Goal: Contribute content: Add original content to the website for others to see

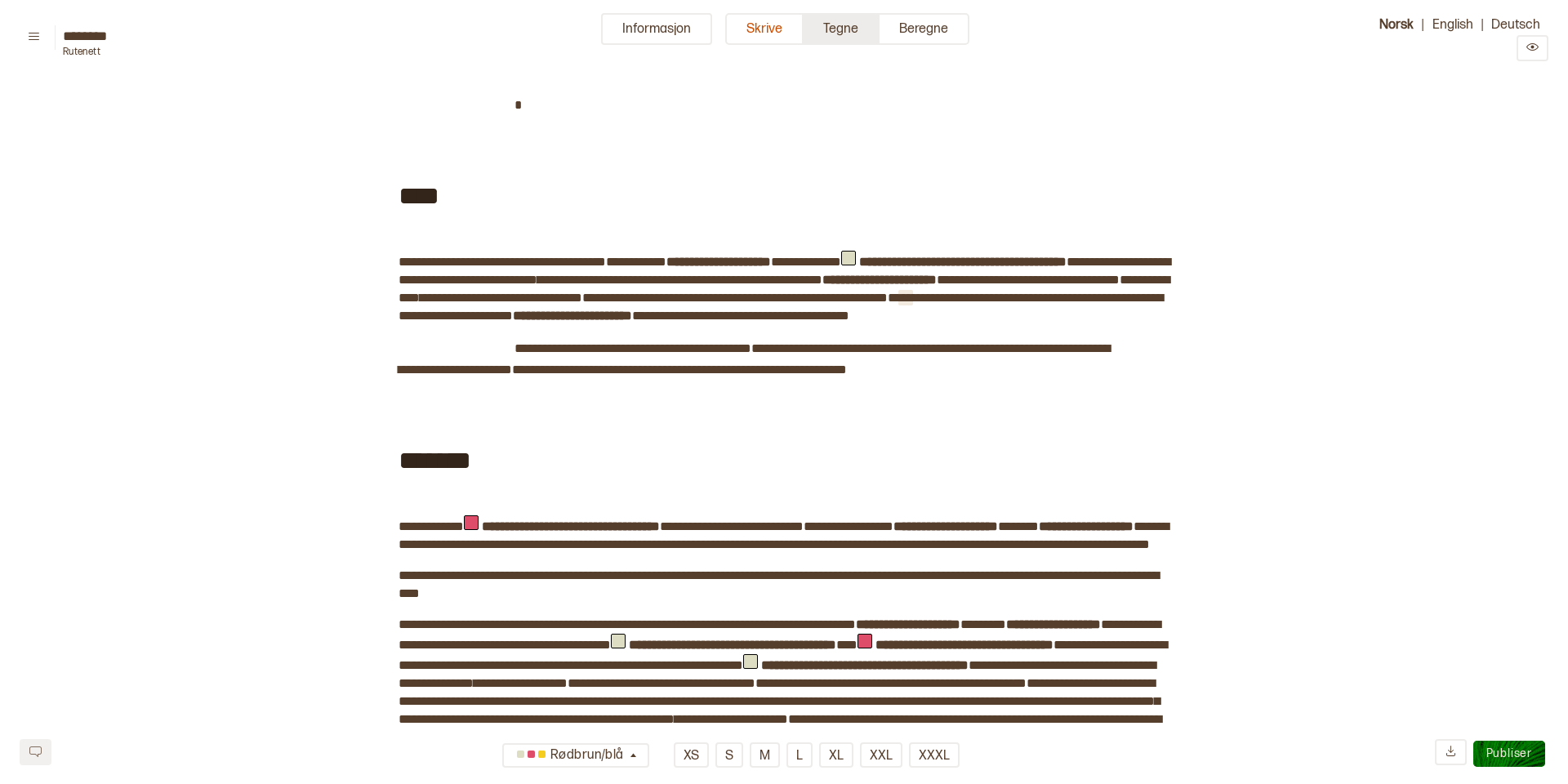
click at [848, 29] on button "Tegne" at bounding box center [841, 29] width 76 height 32
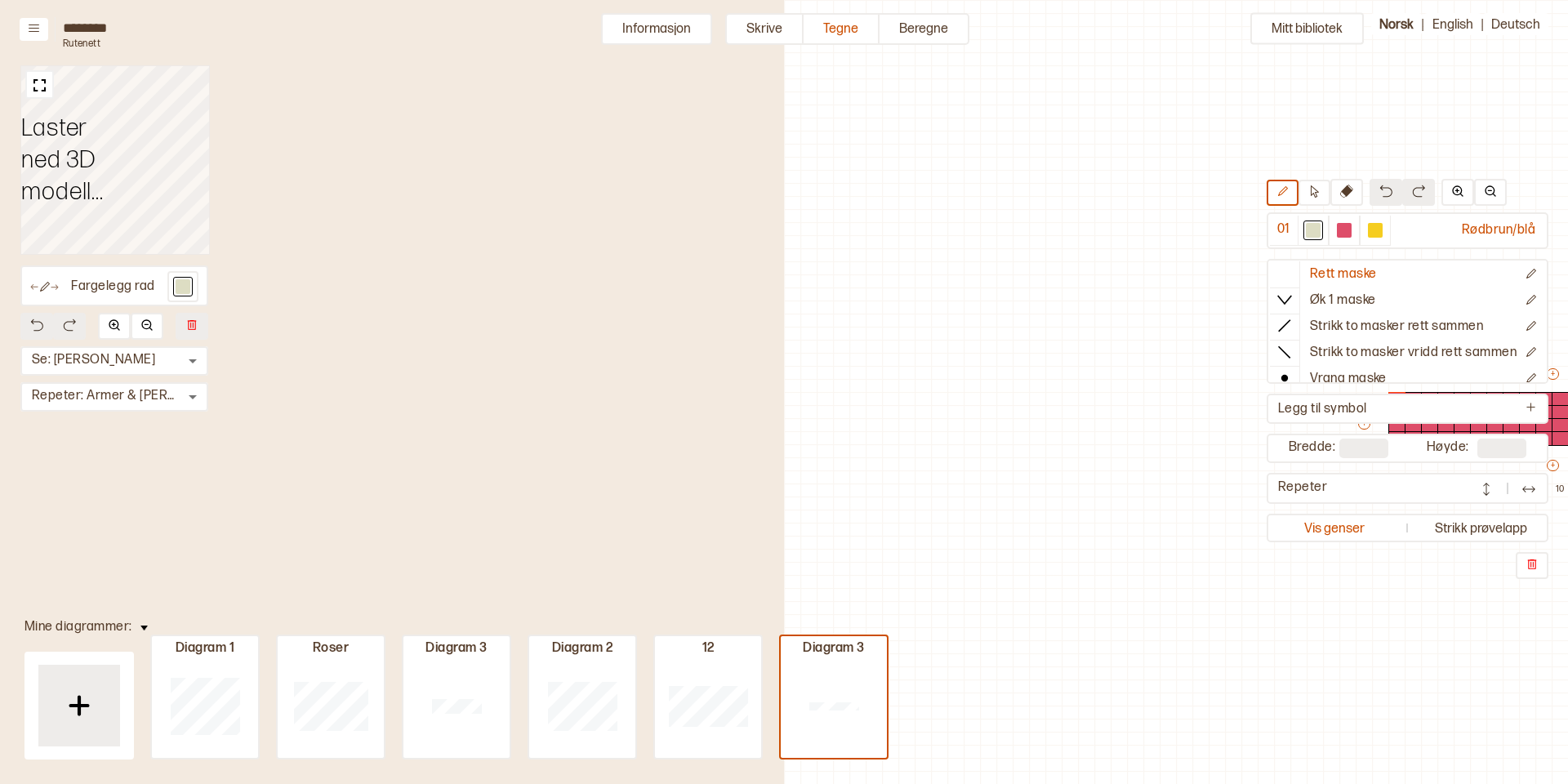
scroll to position [39, 604]
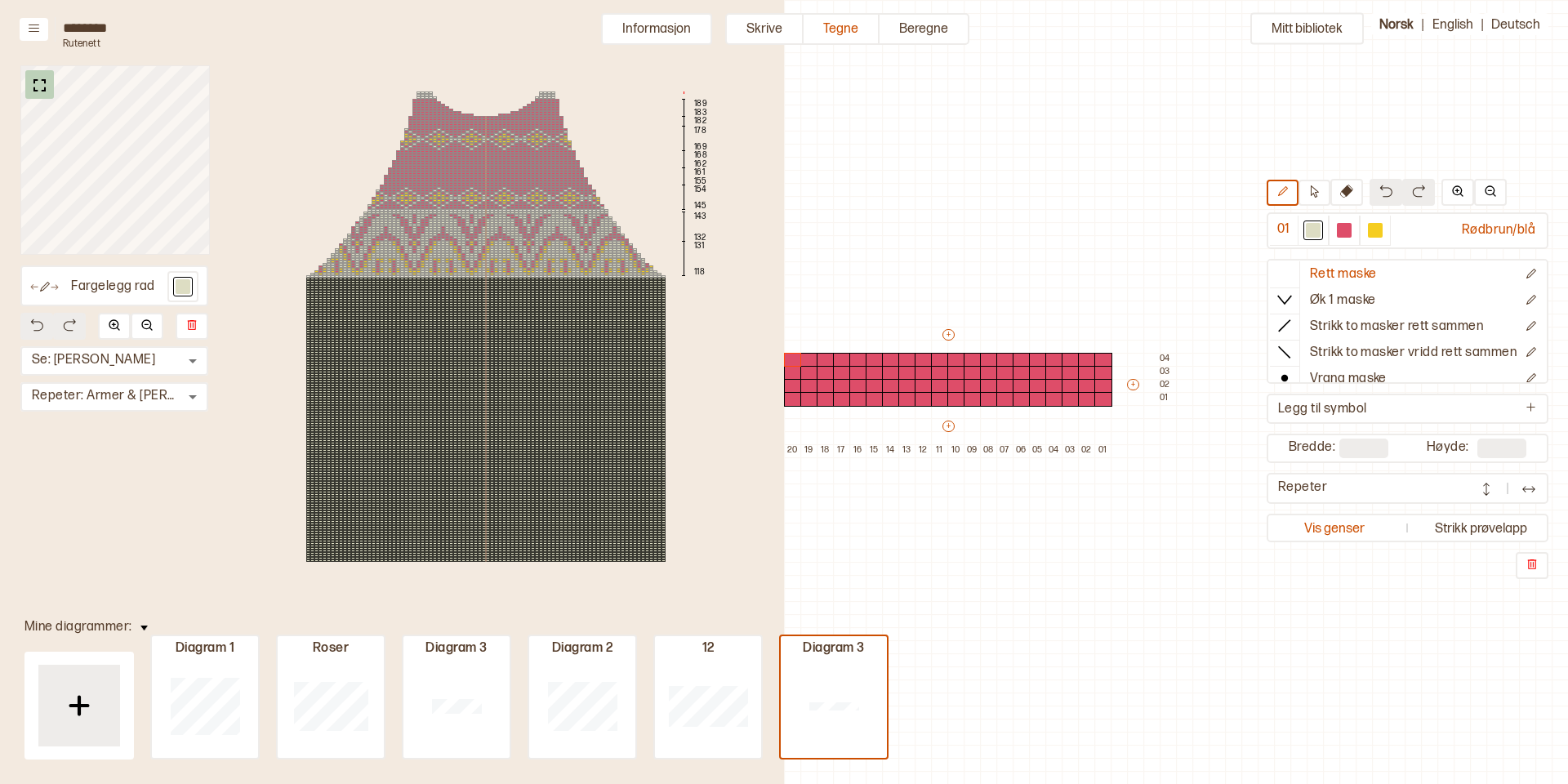
click at [39, 87] on img at bounding box center [39, 85] width 20 height 20
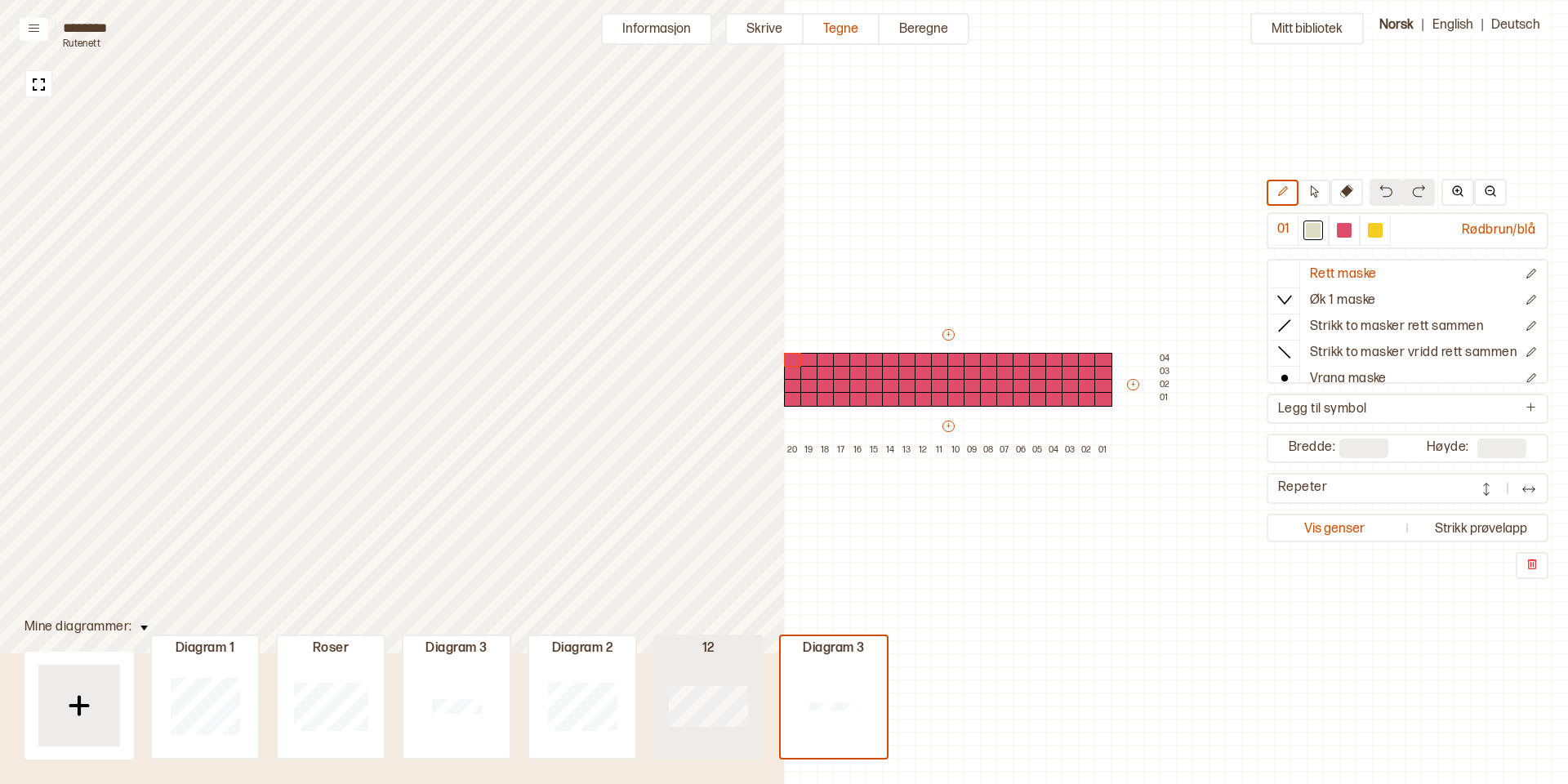
type input "**"
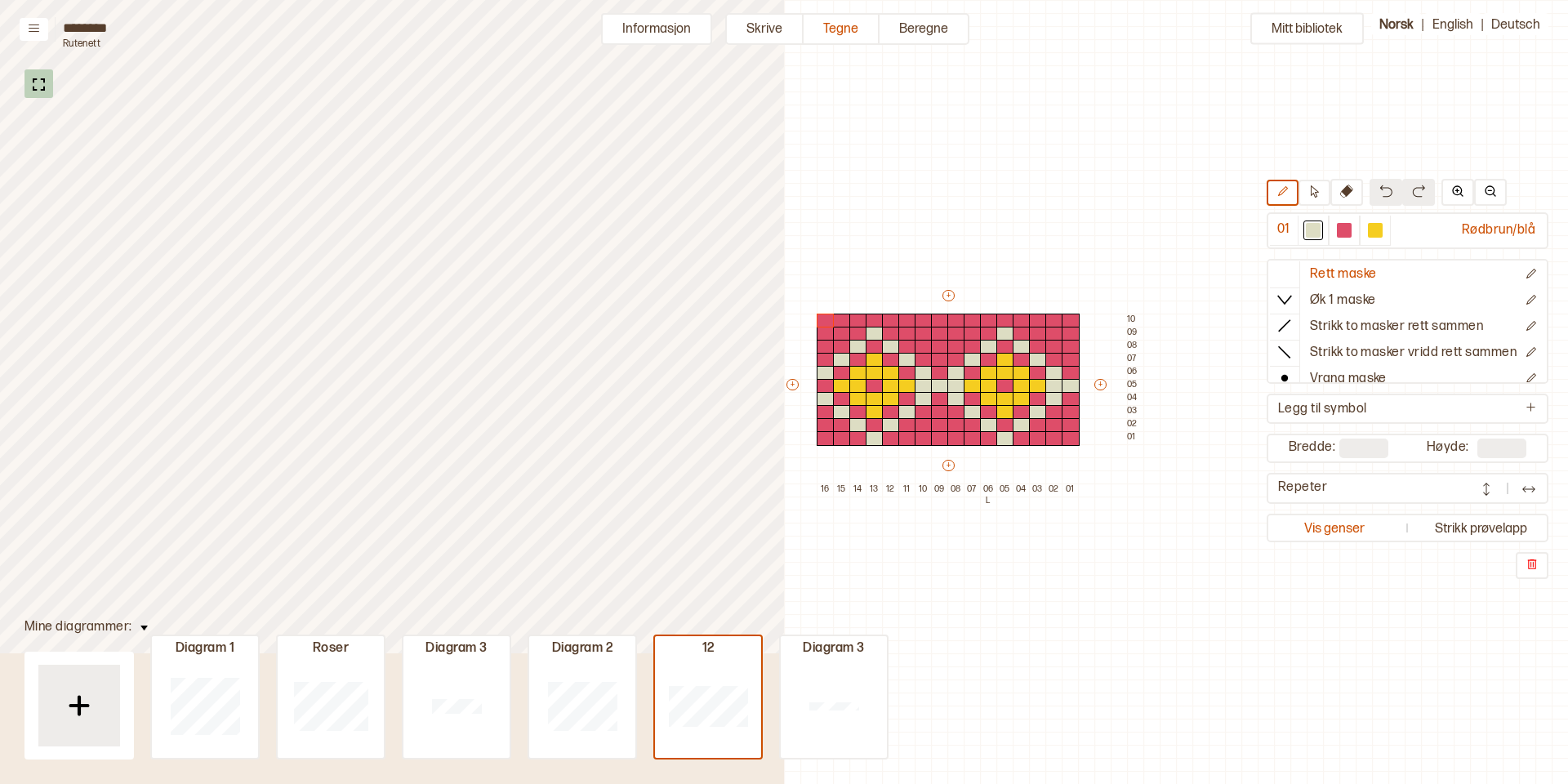
click at [46, 81] on img at bounding box center [39, 85] width 20 height 20
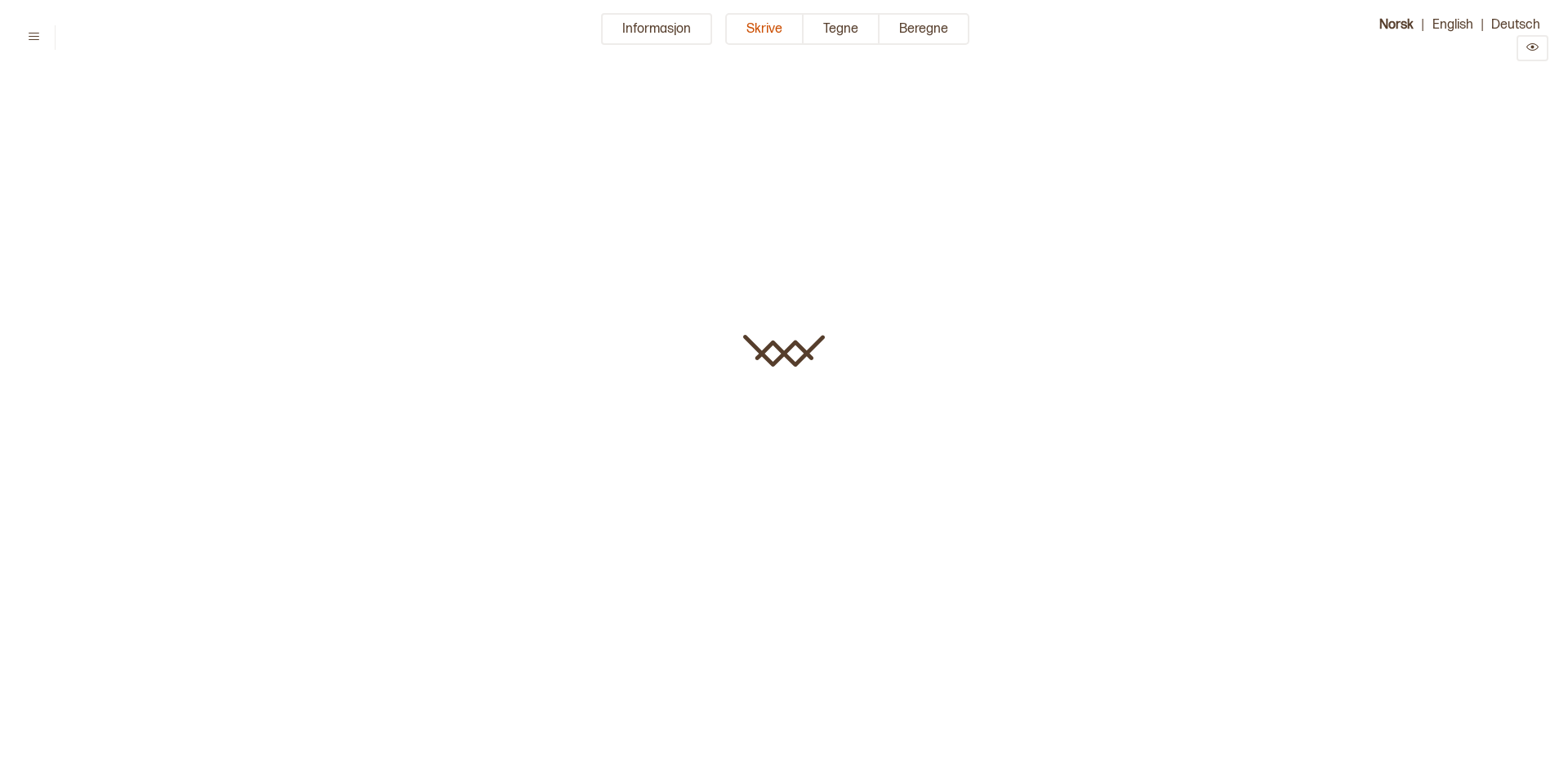
type input "********"
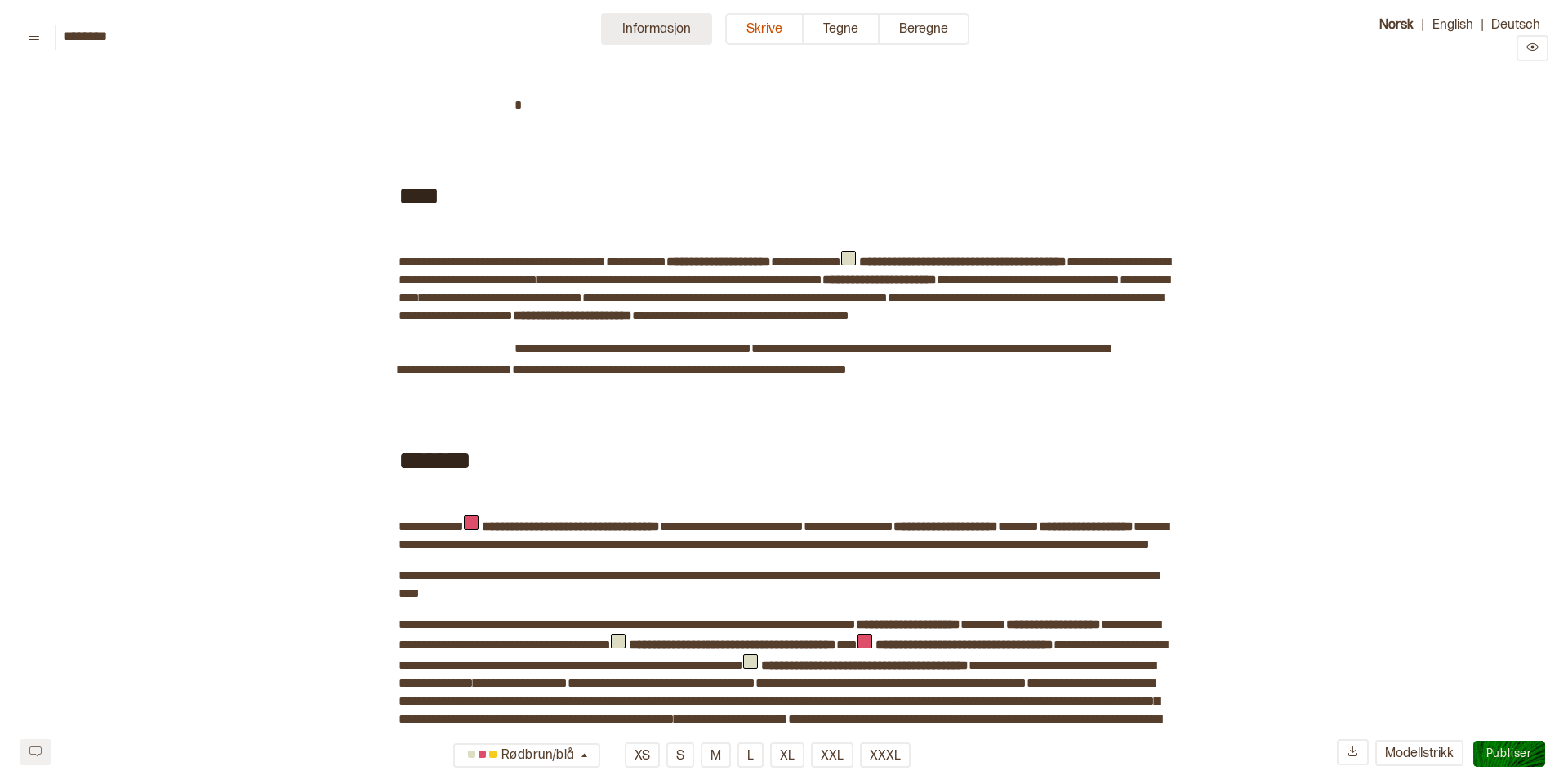
click at [667, 34] on button "Informasjon" at bounding box center [656, 29] width 111 height 32
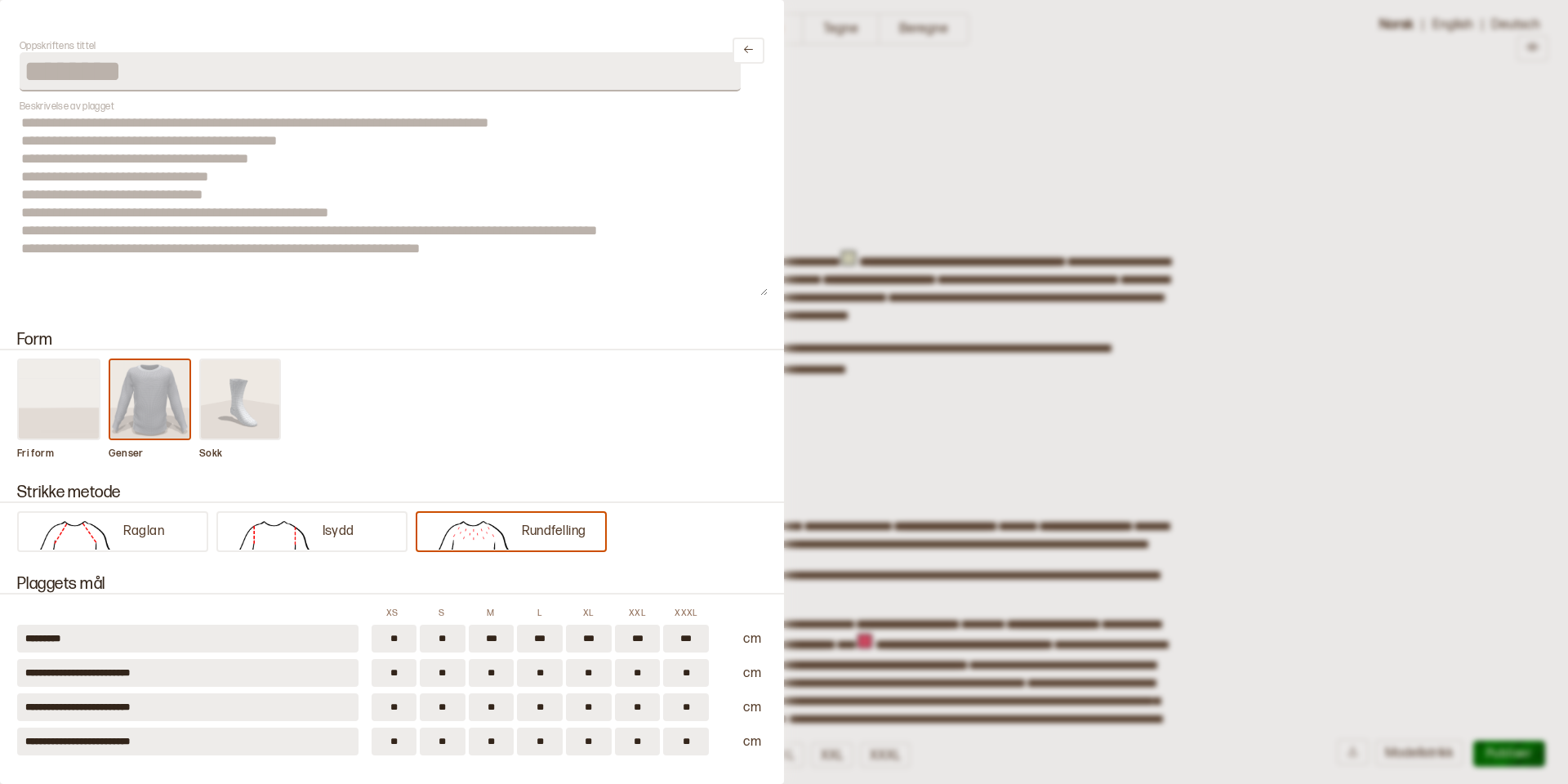
click at [1286, 390] on div at bounding box center [784, 392] width 1568 height 784
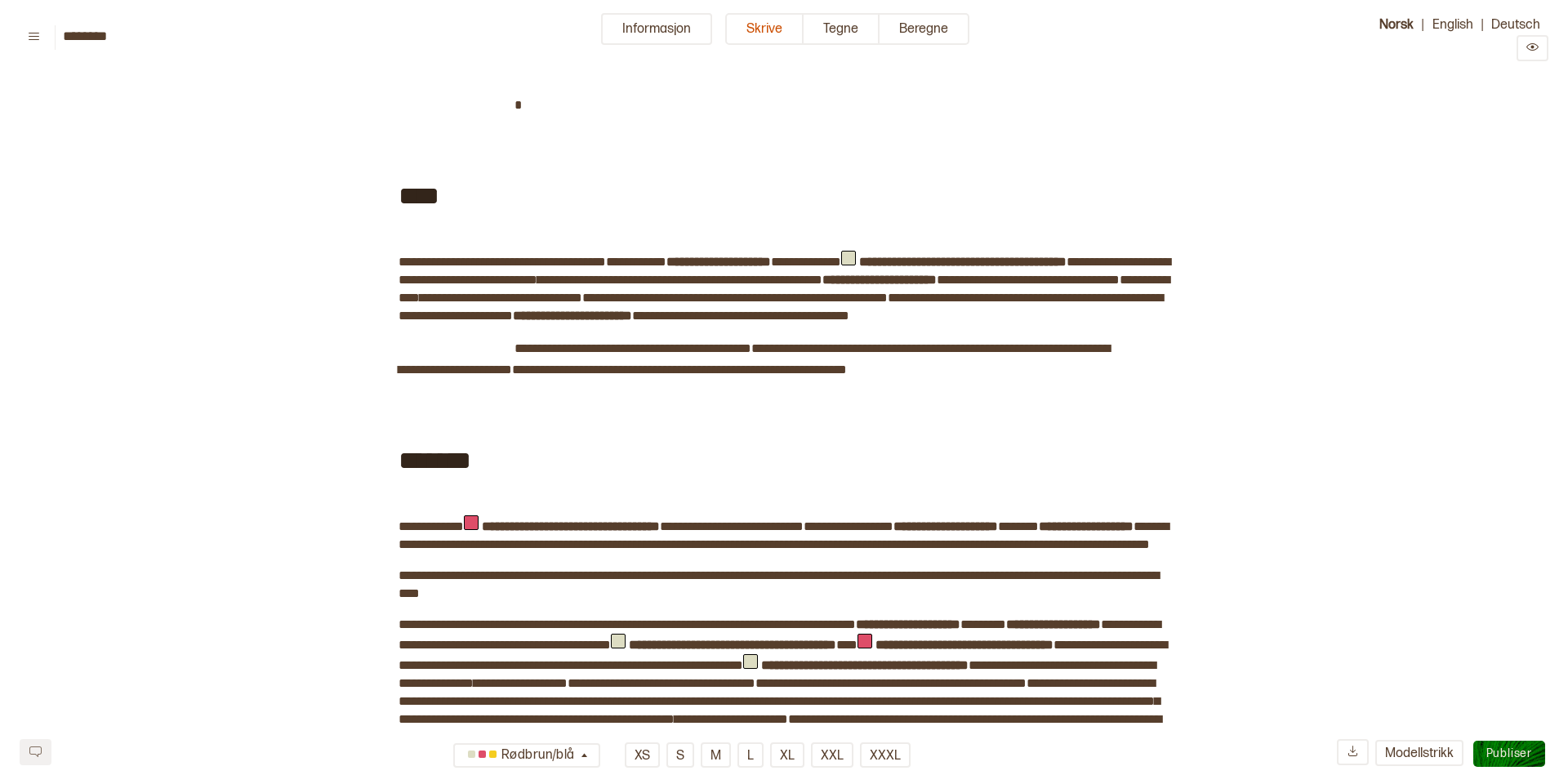
click at [1503, 751] on span "Publiser" at bounding box center [1509, 753] width 46 height 14
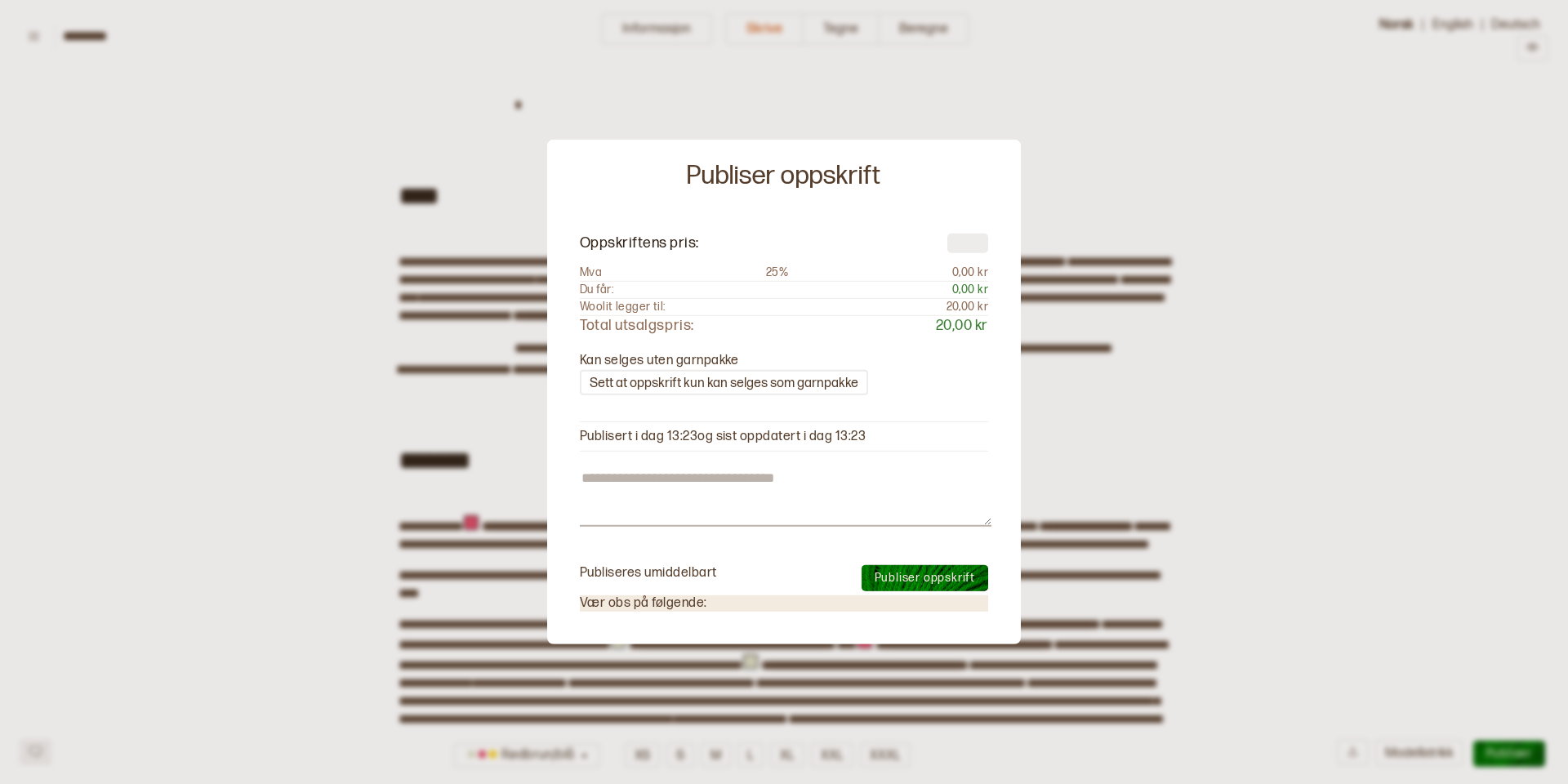
click at [965, 242] on input "number" at bounding box center [968, 243] width 41 height 20
type input "*"
type textarea "*"
type input "**"
type textarea "*"
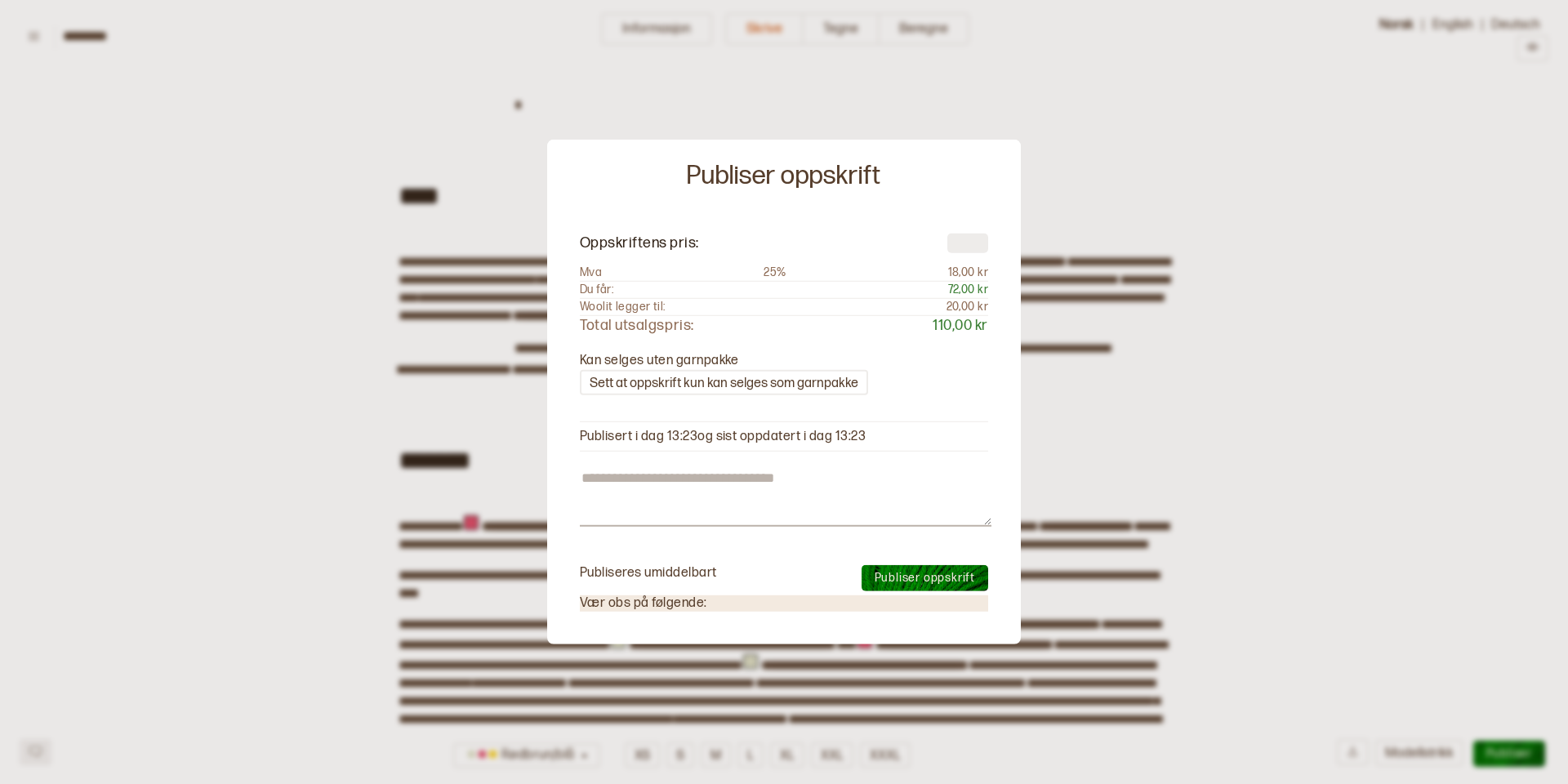
type input "**"
click at [945, 572] on span "Publiser oppskrift" at bounding box center [925, 577] width 101 height 14
type textarea "*"
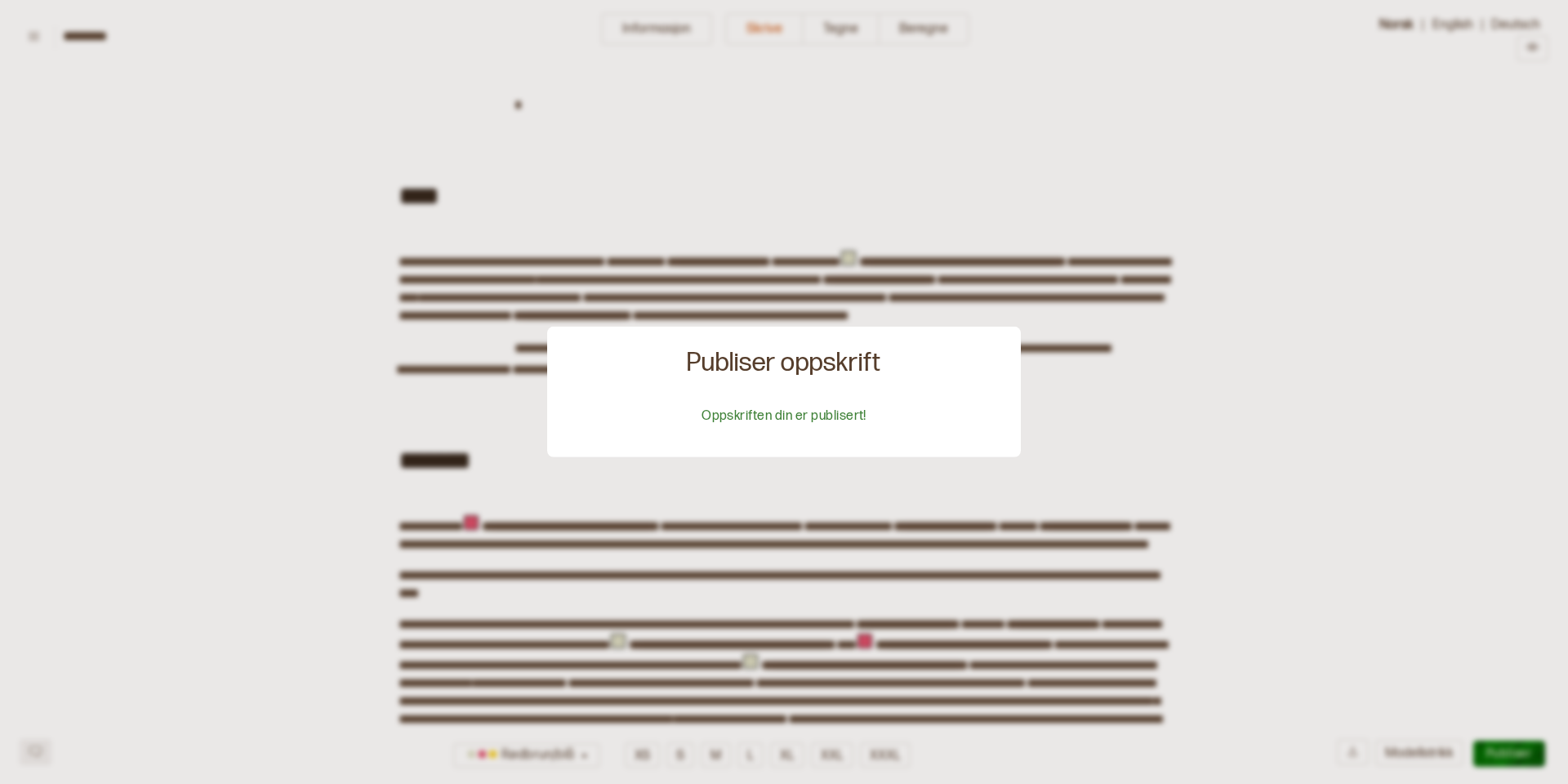
click at [239, 287] on div at bounding box center [784, 392] width 1568 height 784
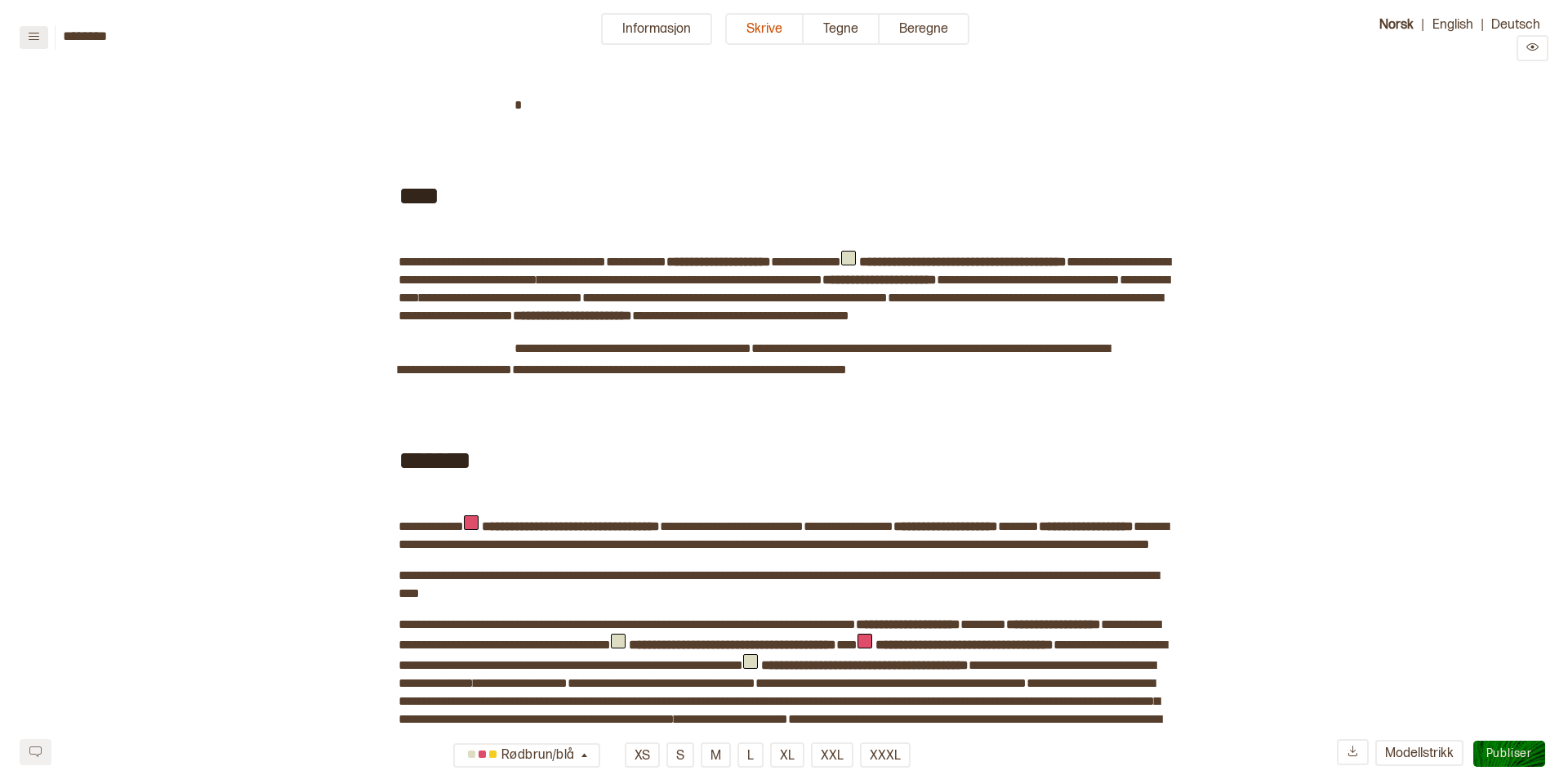
click at [29, 34] on icon at bounding box center [34, 36] width 12 height 12
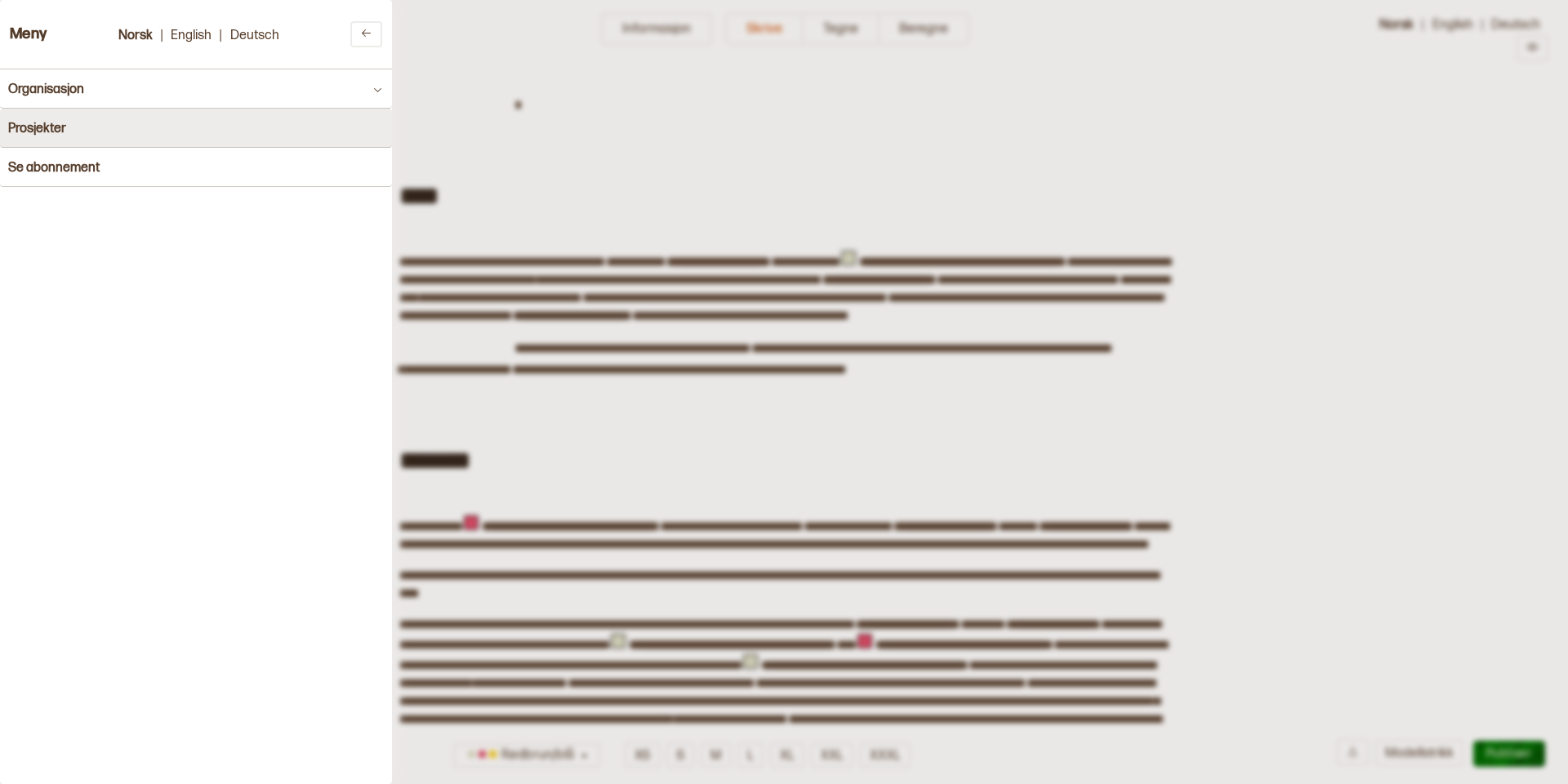
click at [51, 133] on h4 "Prosjekter" at bounding box center [37, 129] width 58 height 16
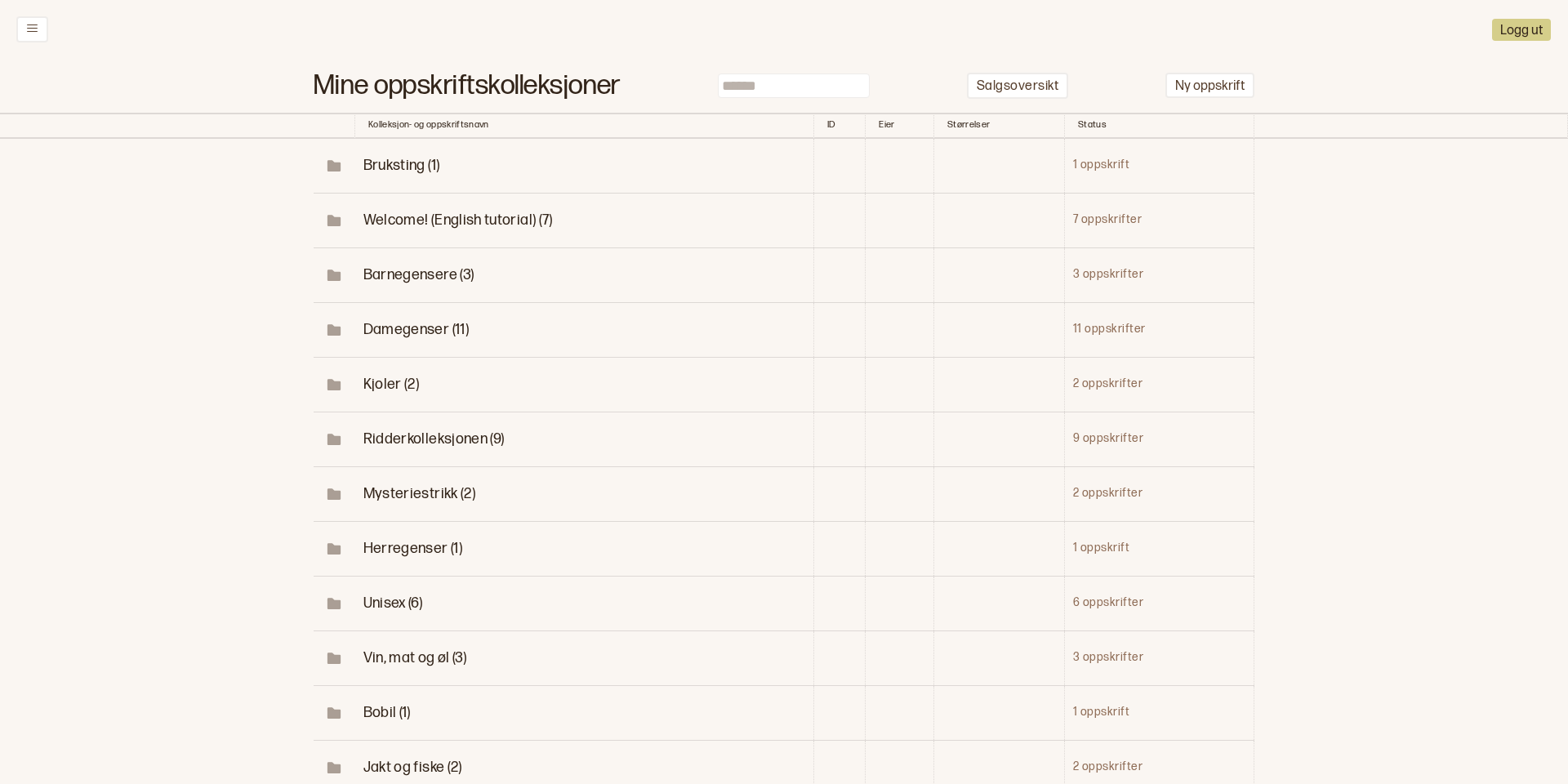
click at [382, 598] on span "Unisex (6)" at bounding box center [394, 603] width 60 height 17
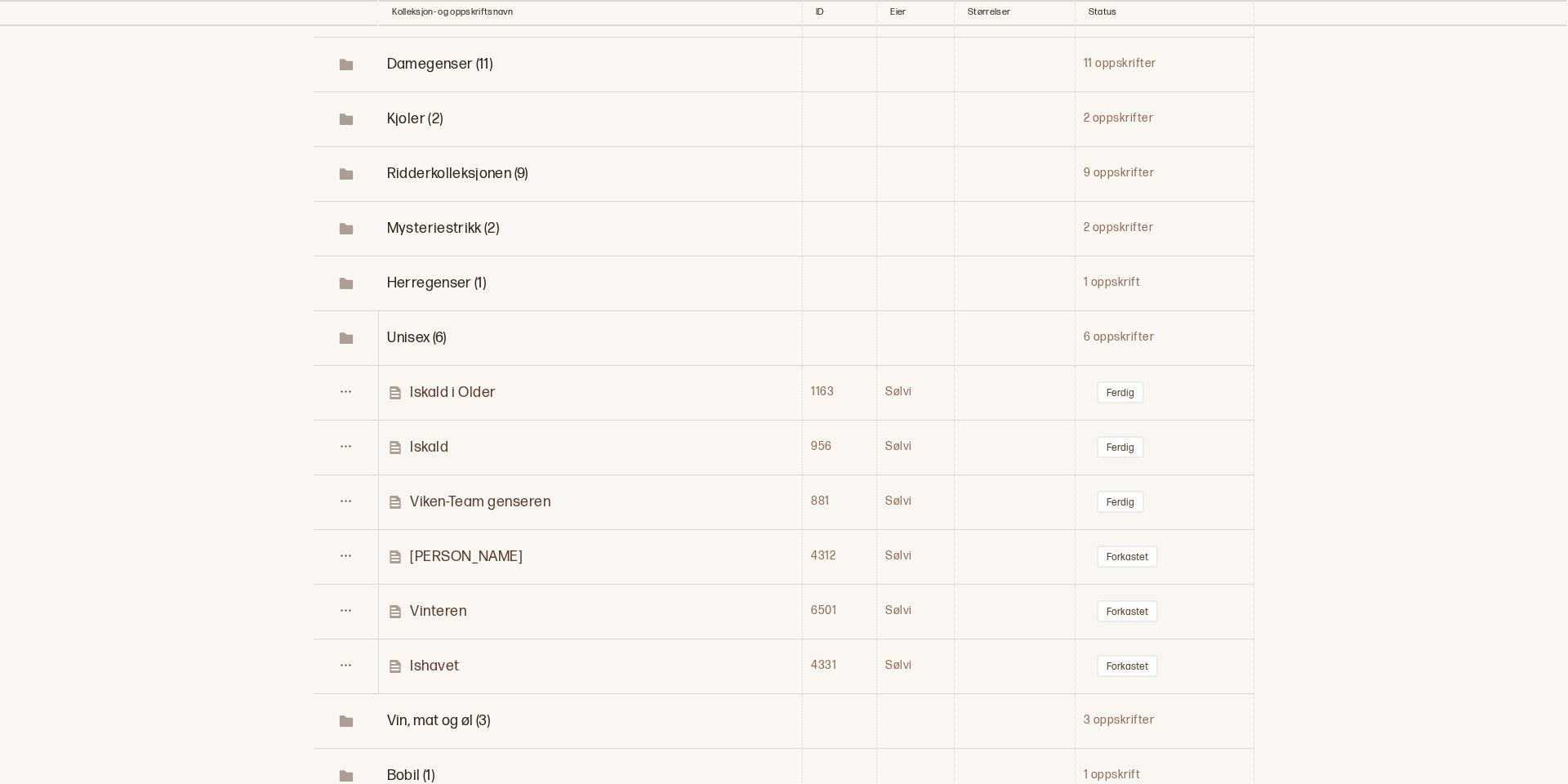
scroll to position [266, 0]
click at [351, 609] on icon at bounding box center [346, 610] width 10 height 2
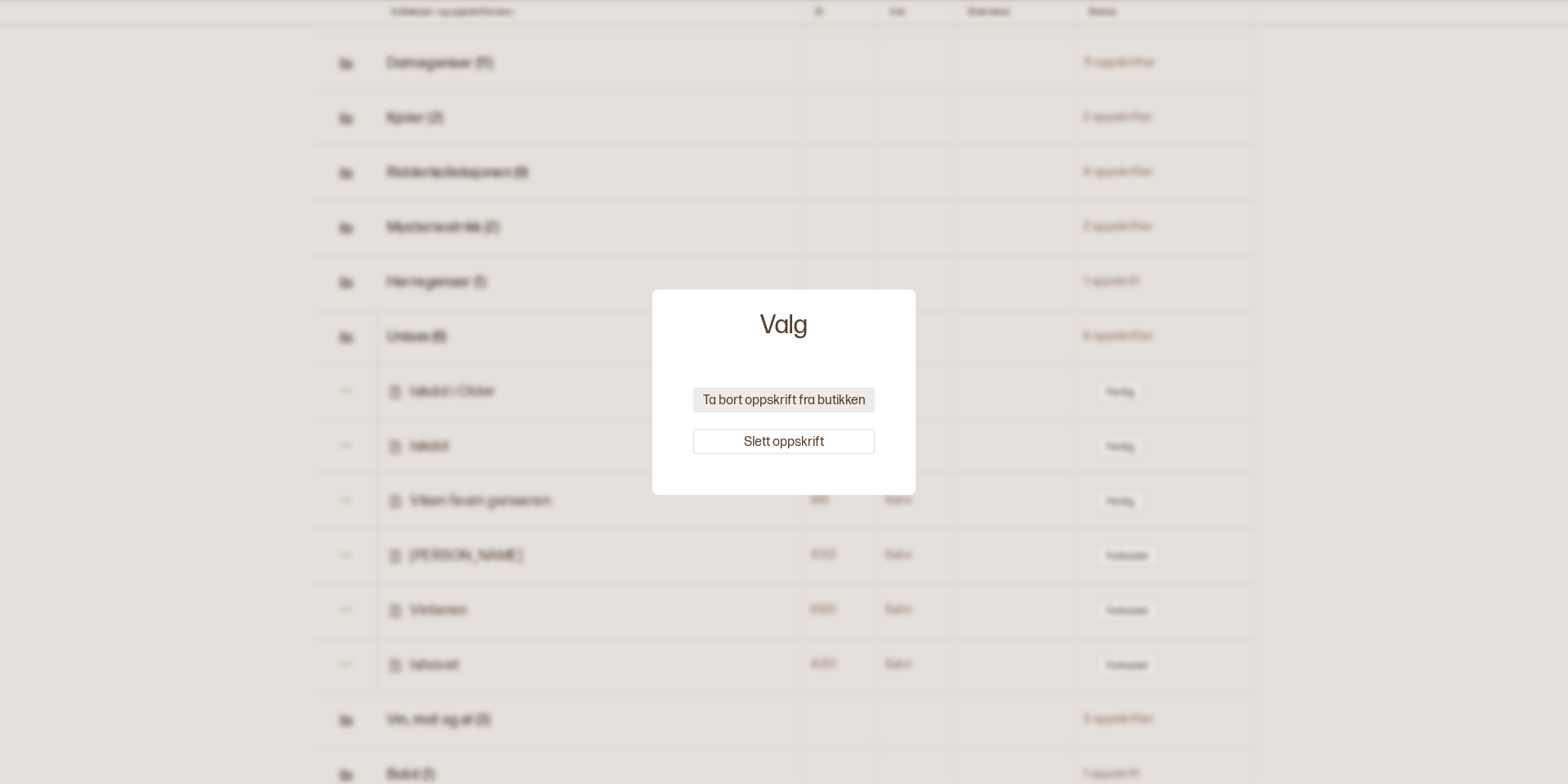
click at [797, 392] on button "Ta bort oppskrift fra butikken" at bounding box center [784, 398] width 182 height 25
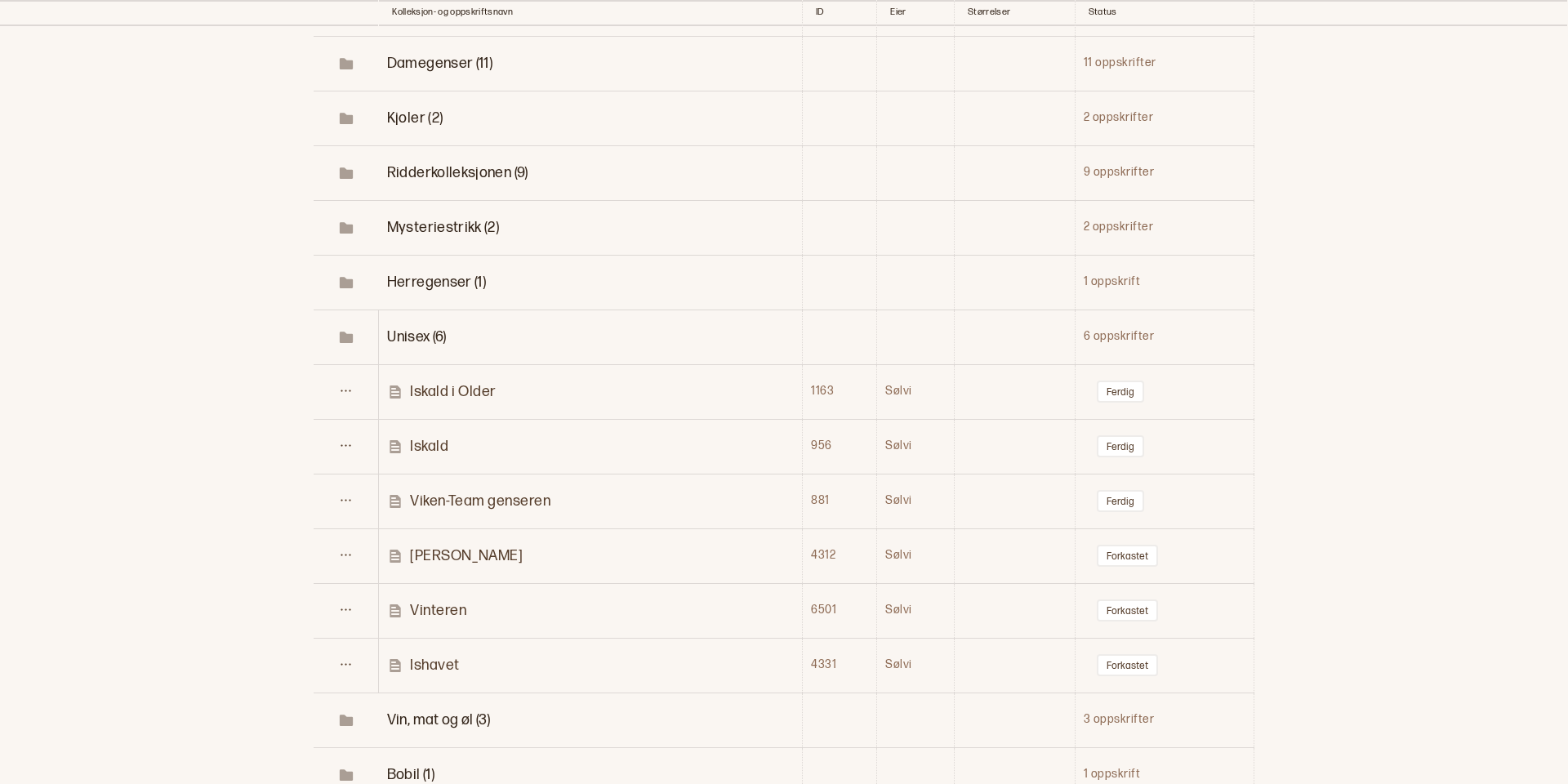
click at [436, 603] on p "Vinteren" at bounding box center [438, 610] width 57 height 19
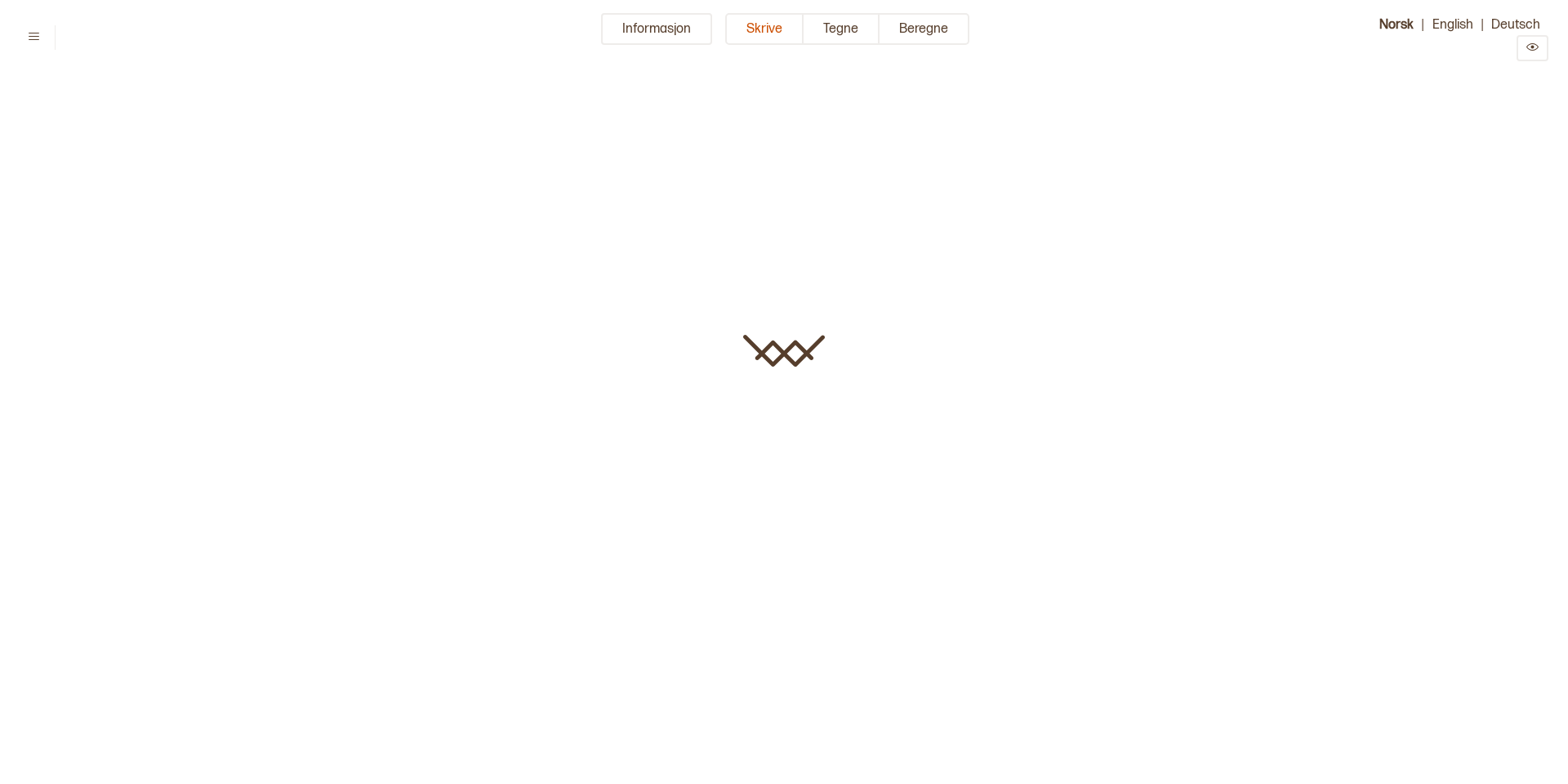
type input "********"
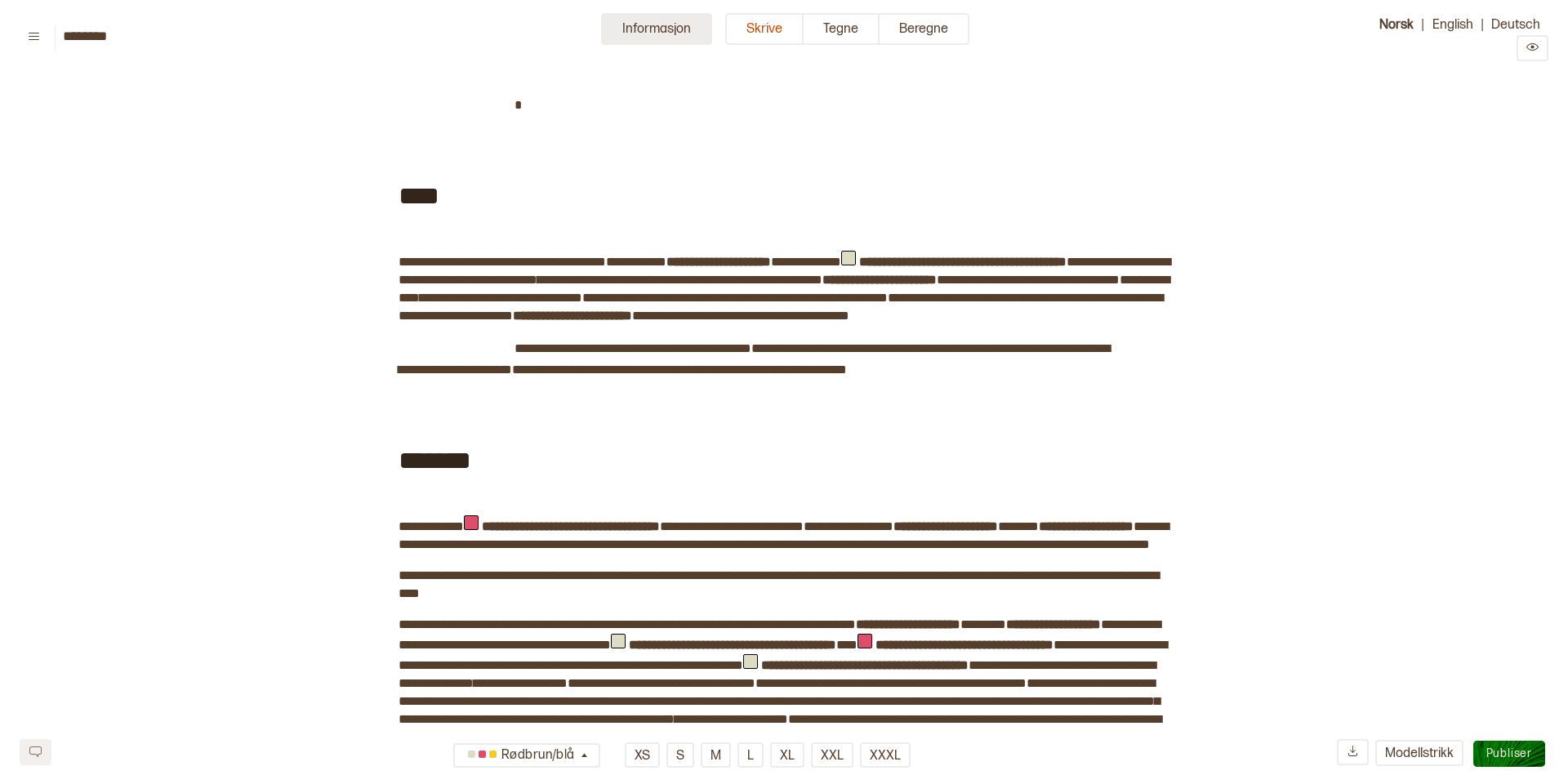
click at [667, 26] on button "Informasjon" at bounding box center [656, 29] width 111 height 32
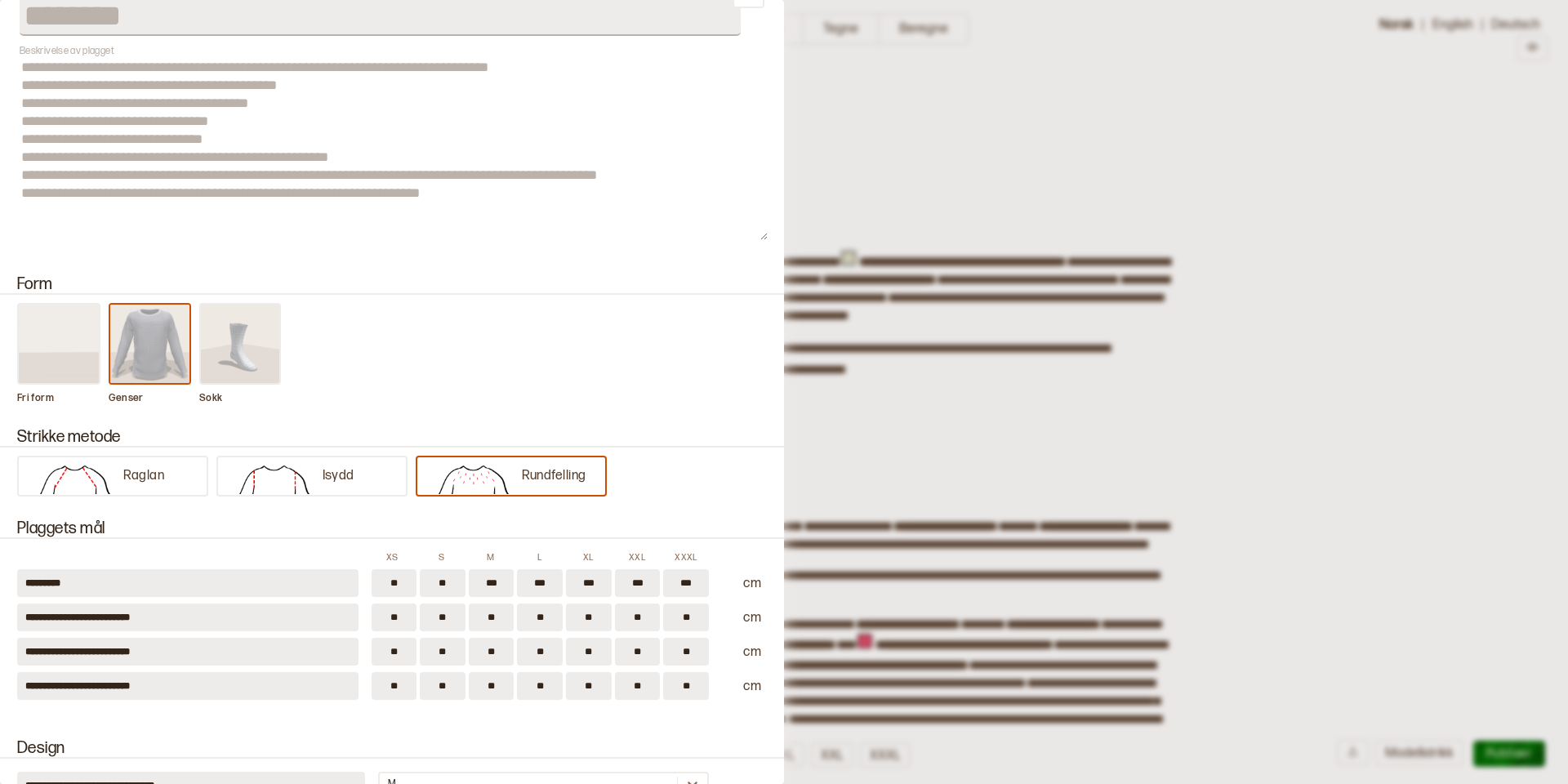
scroll to position [66, 0]
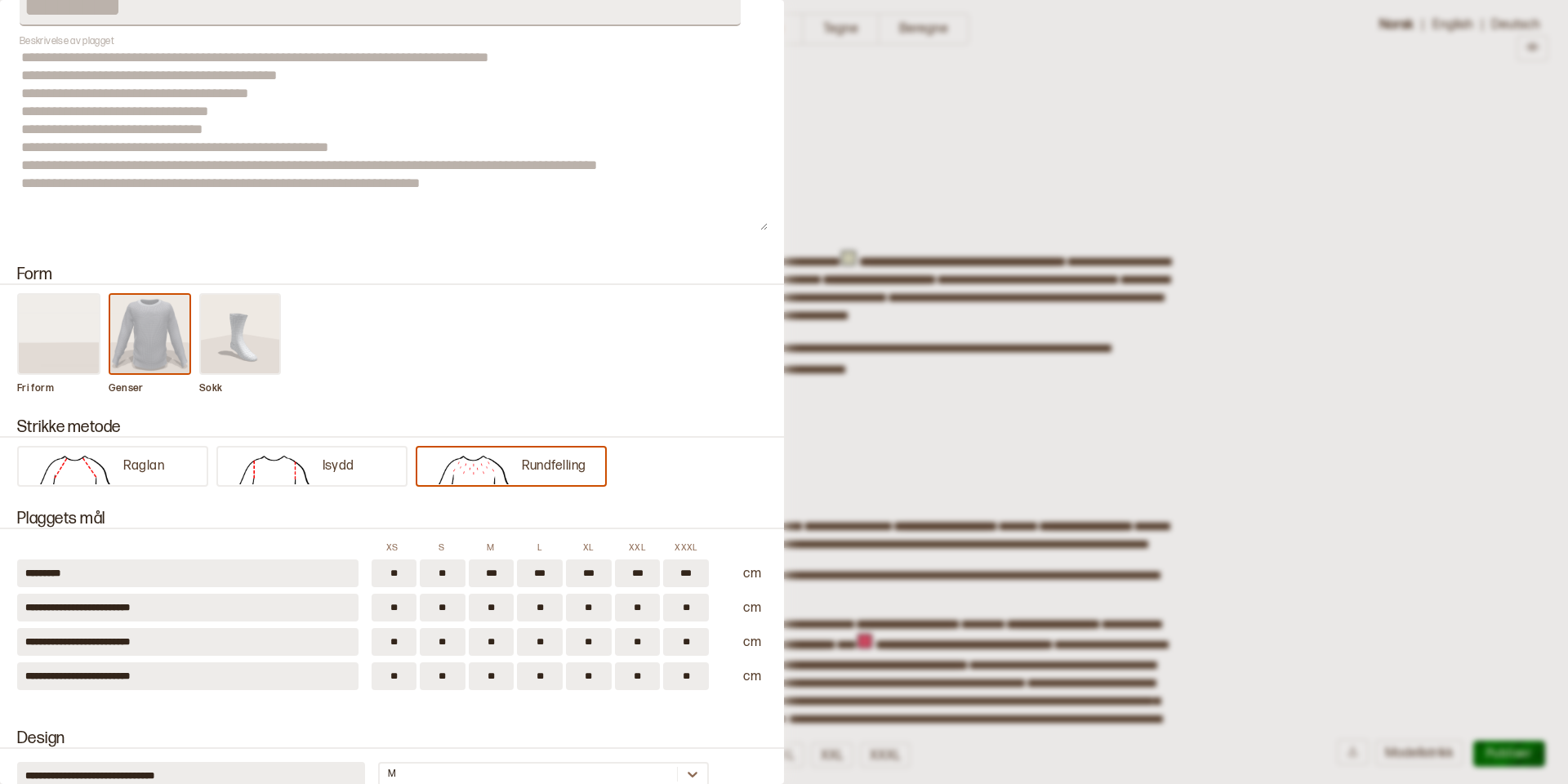
click at [991, 423] on div at bounding box center [784, 392] width 1568 height 784
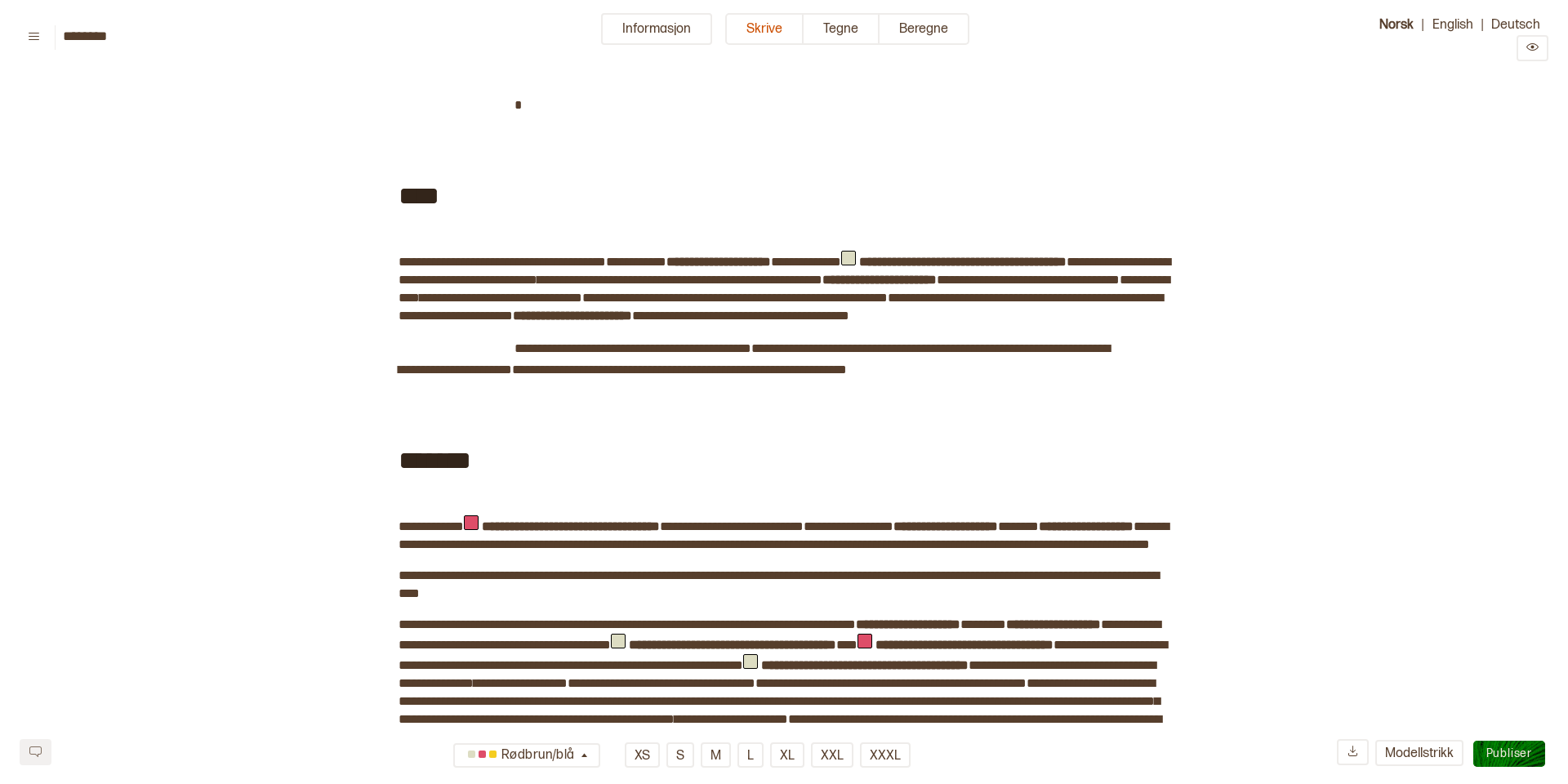
click at [600, 255] on span "**********" at bounding box center [524, 262] width 162 height 16
click at [639, 34] on button "Informasjon" at bounding box center [656, 29] width 111 height 32
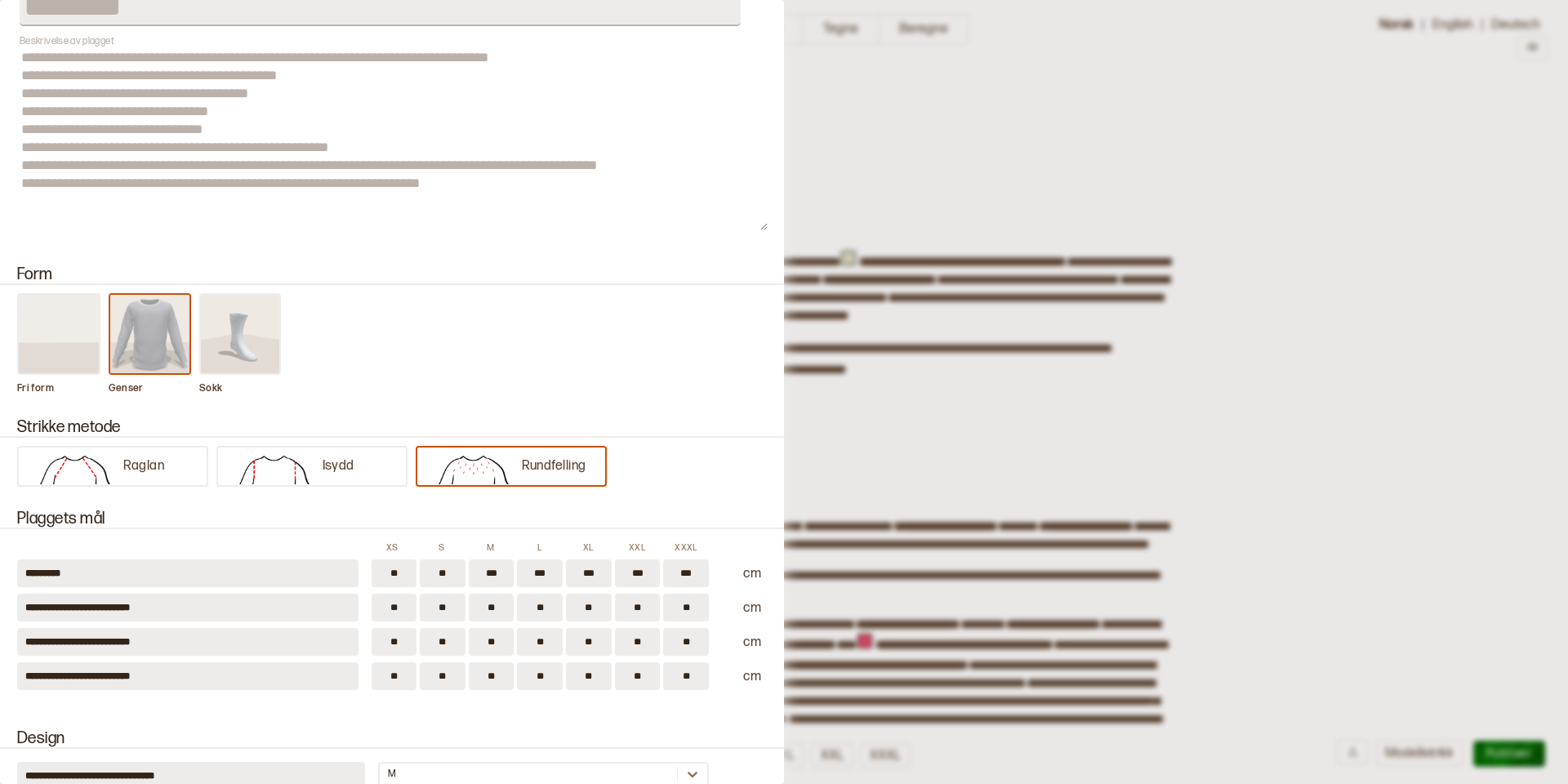
click at [1020, 468] on div at bounding box center [784, 392] width 1568 height 784
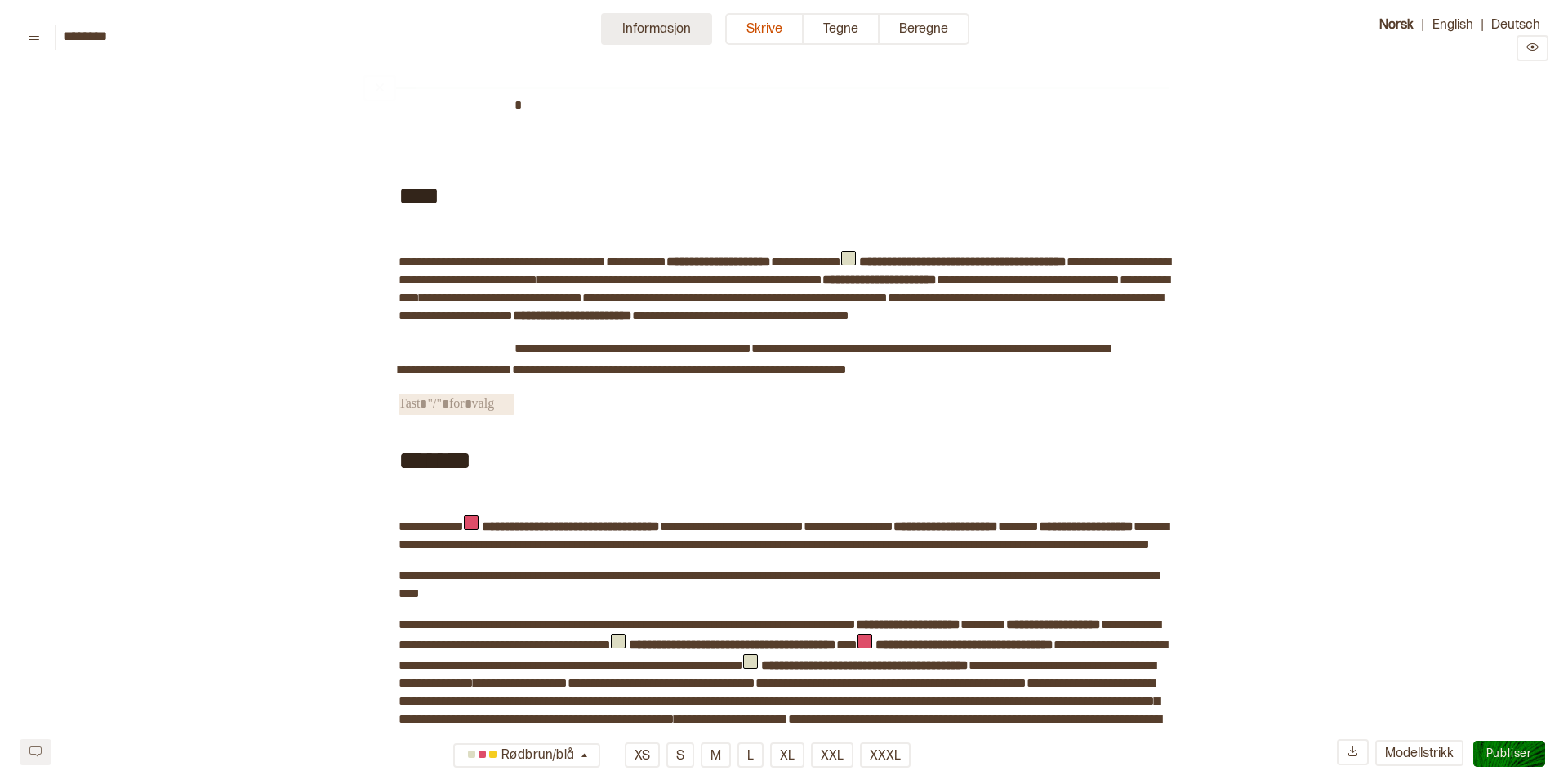
click at [621, 34] on button "Informasjon" at bounding box center [656, 29] width 111 height 32
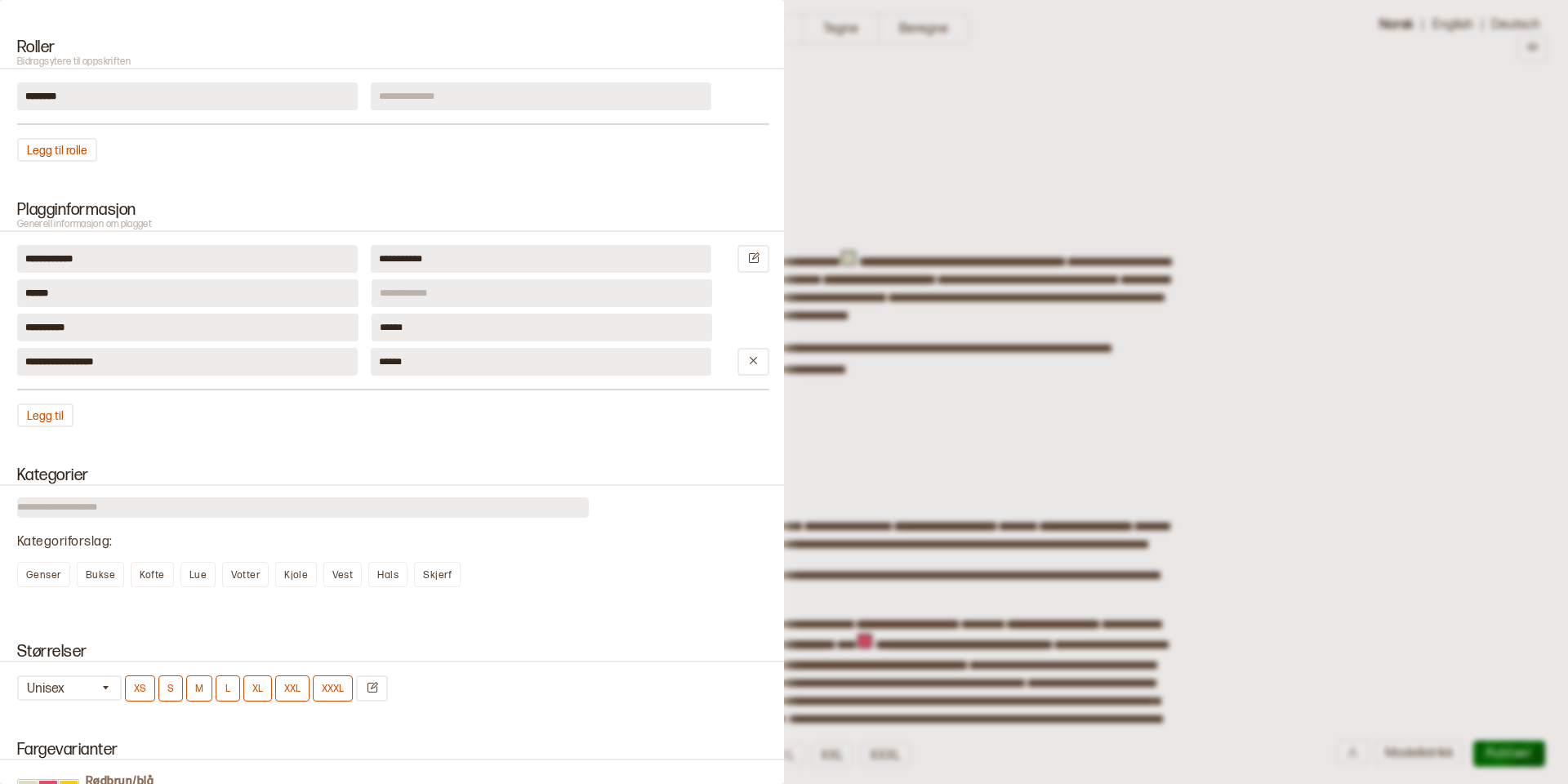
scroll to position [973, 0]
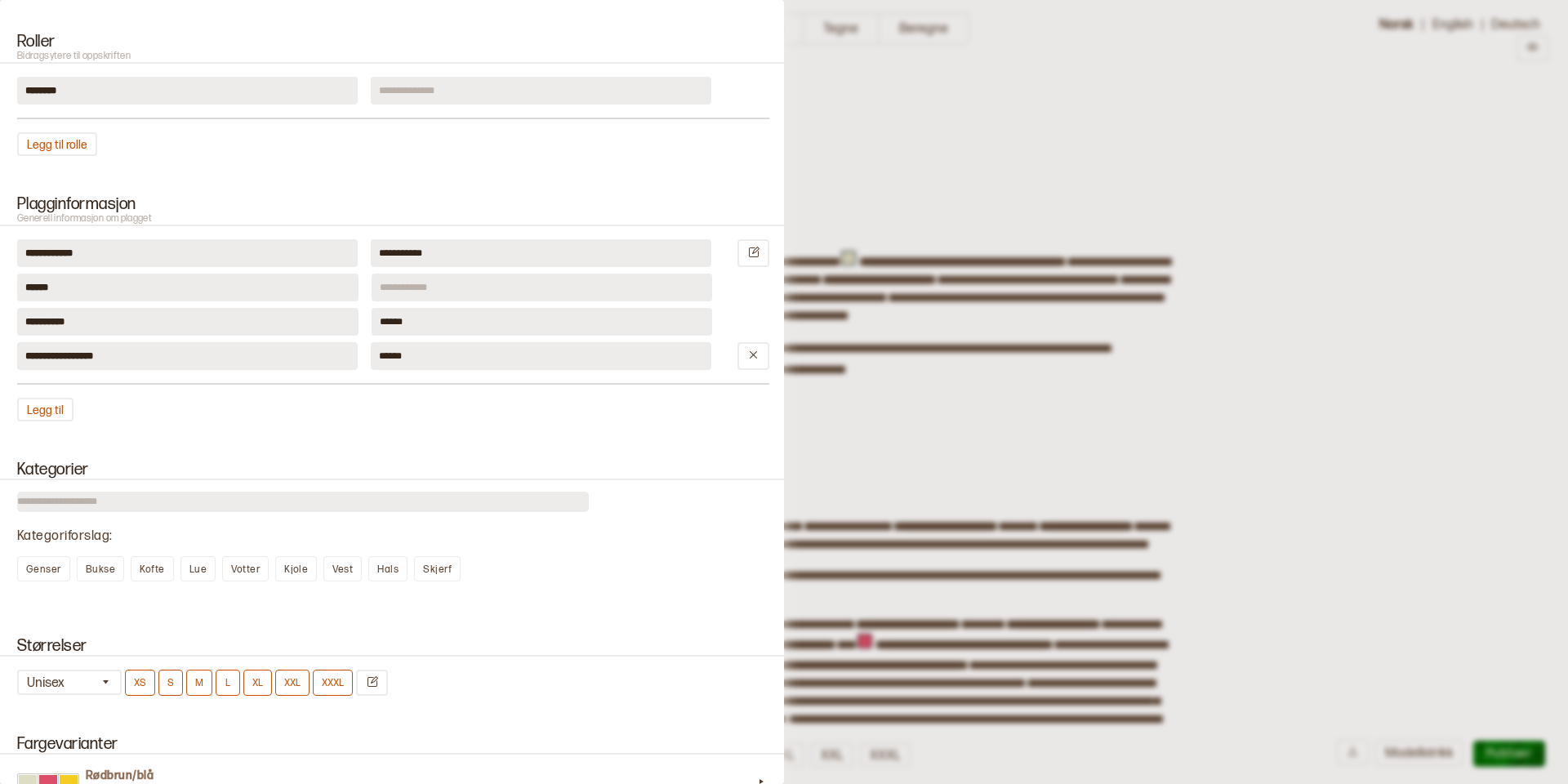
click at [942, 149] on div at bounding box center [784, 392] width 1568 height 784
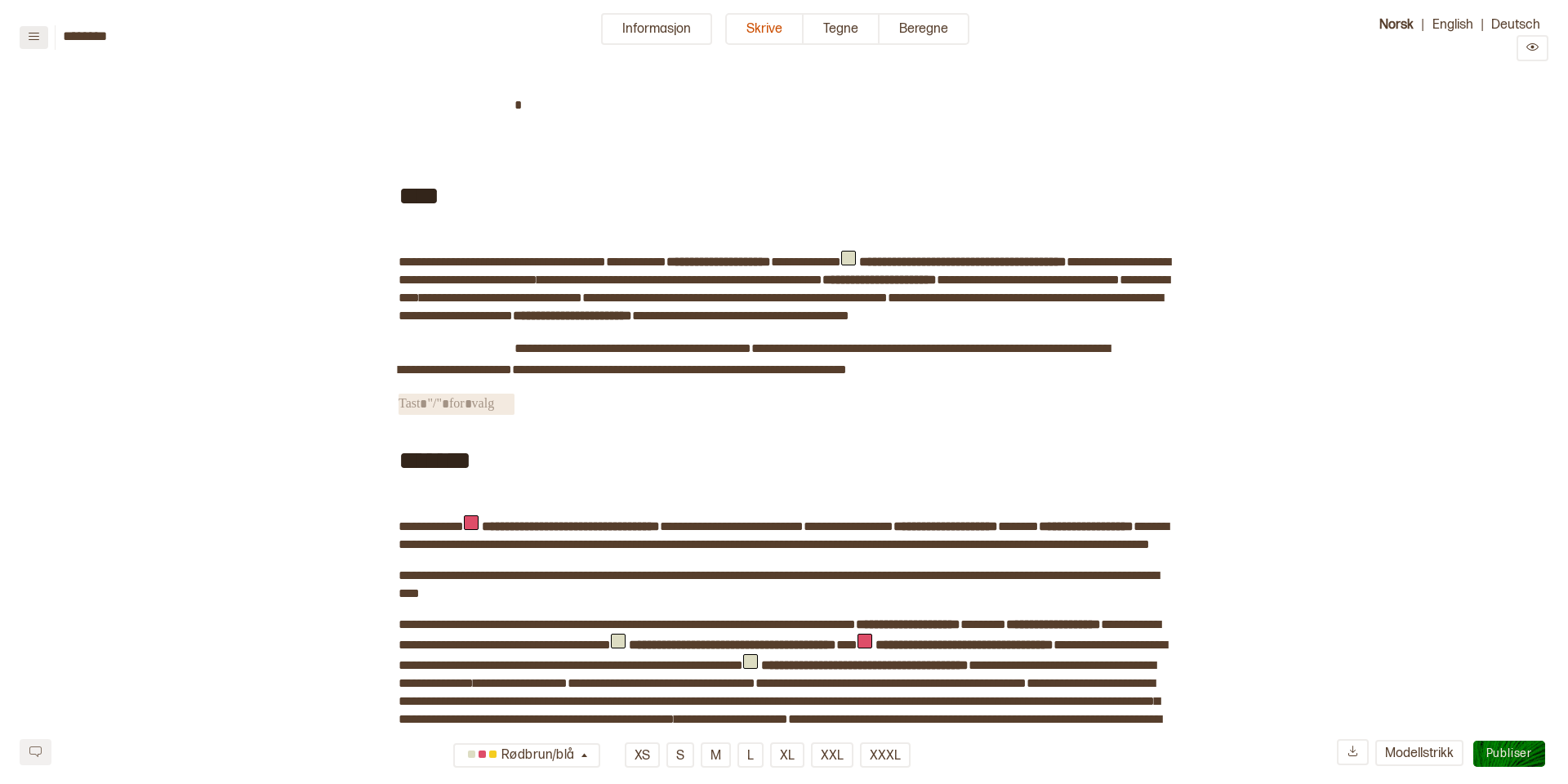
click at [41, 34] on button at bounding box center [34, 37] width 29 height 23
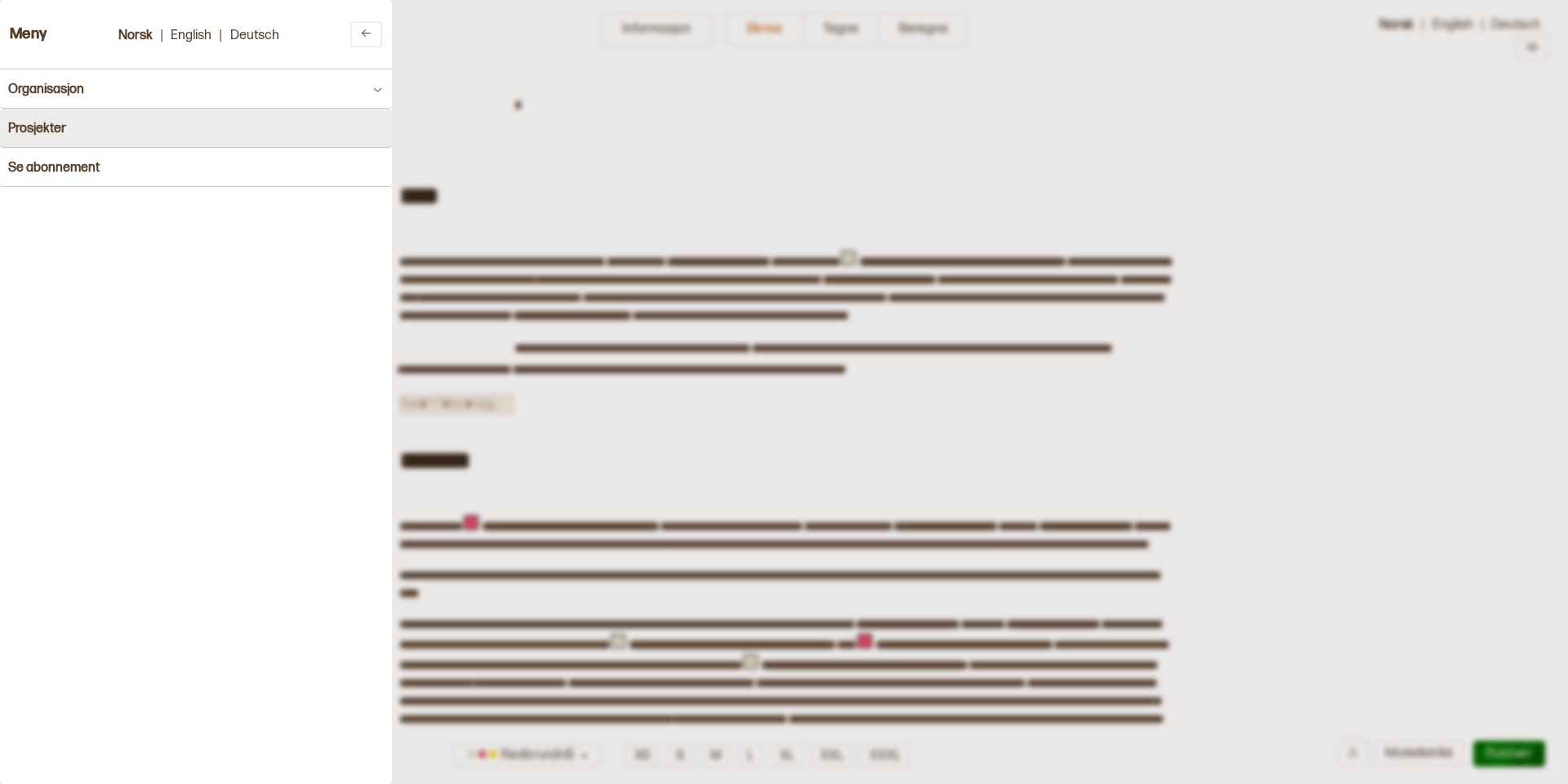
click at [47, 126] on h4 "Prosjekter" at bounding box center [37, 129] width 58 height 16
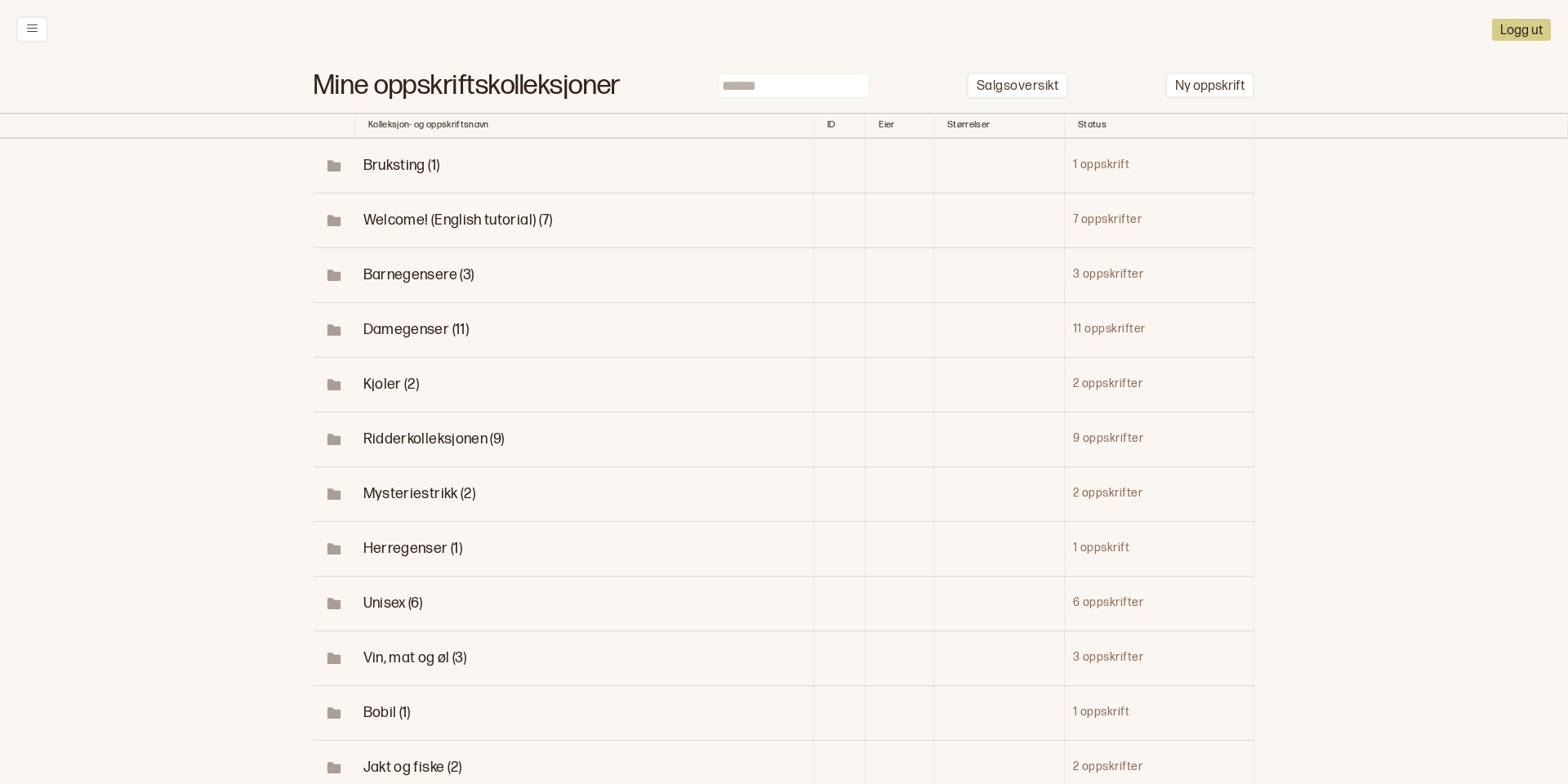
click at [387, 599] on span "Unisex (6)" at bounding box center [394, 603] width 60 height 17
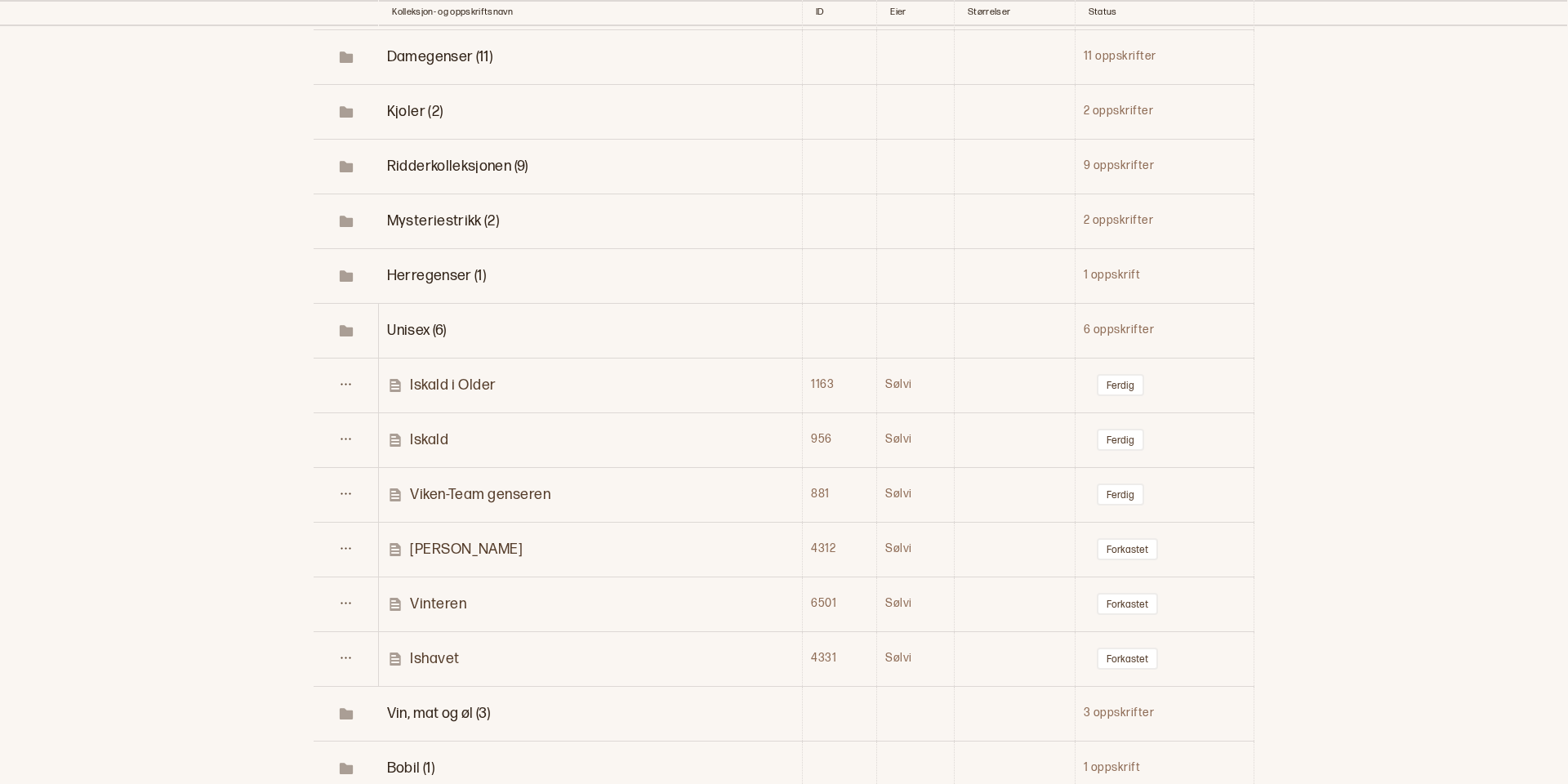
scroll to position [278, 0]
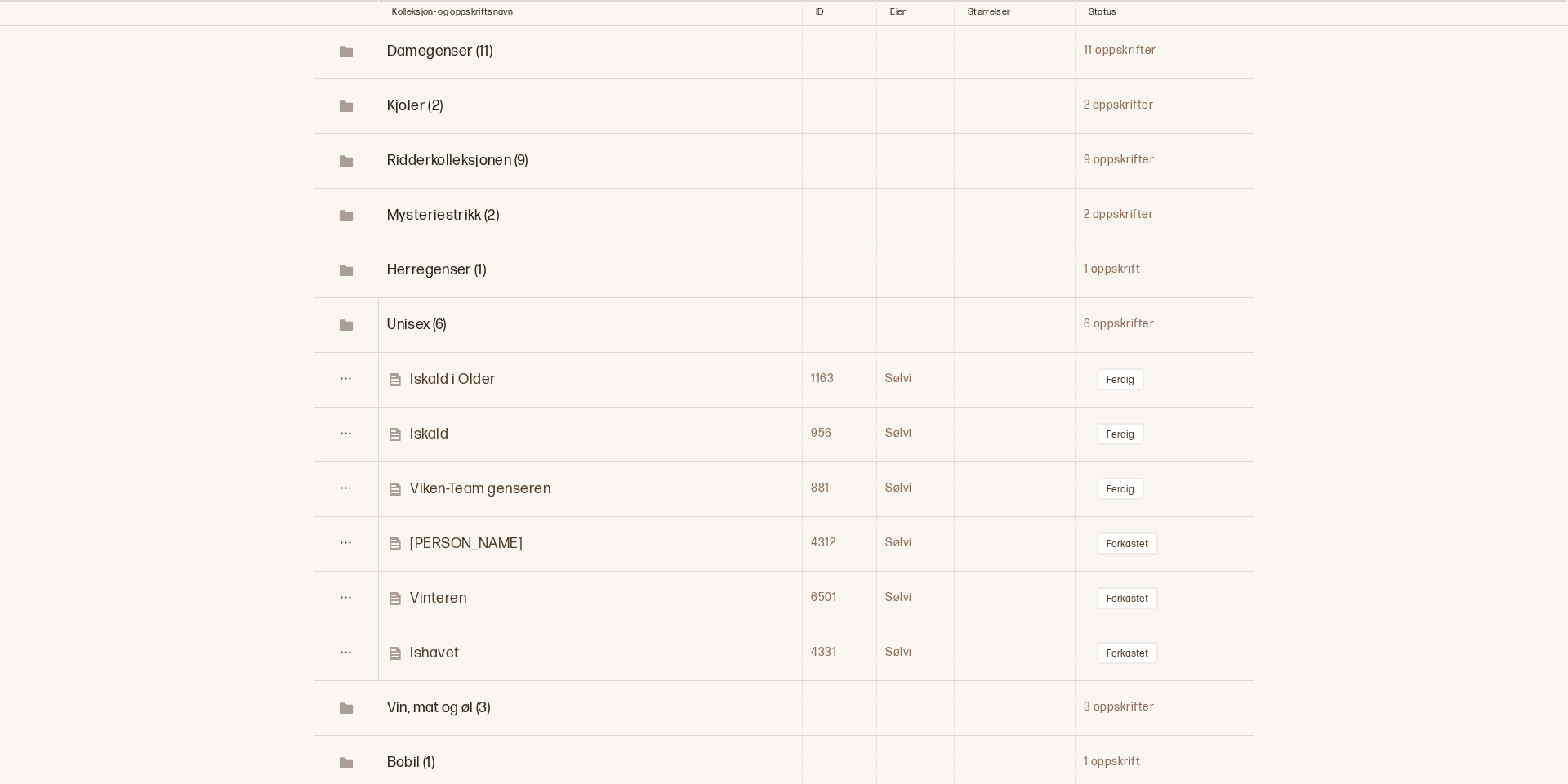
click at [435, 597] on p "Vinteren" at bounding box center [438, 598] width 57 height 19
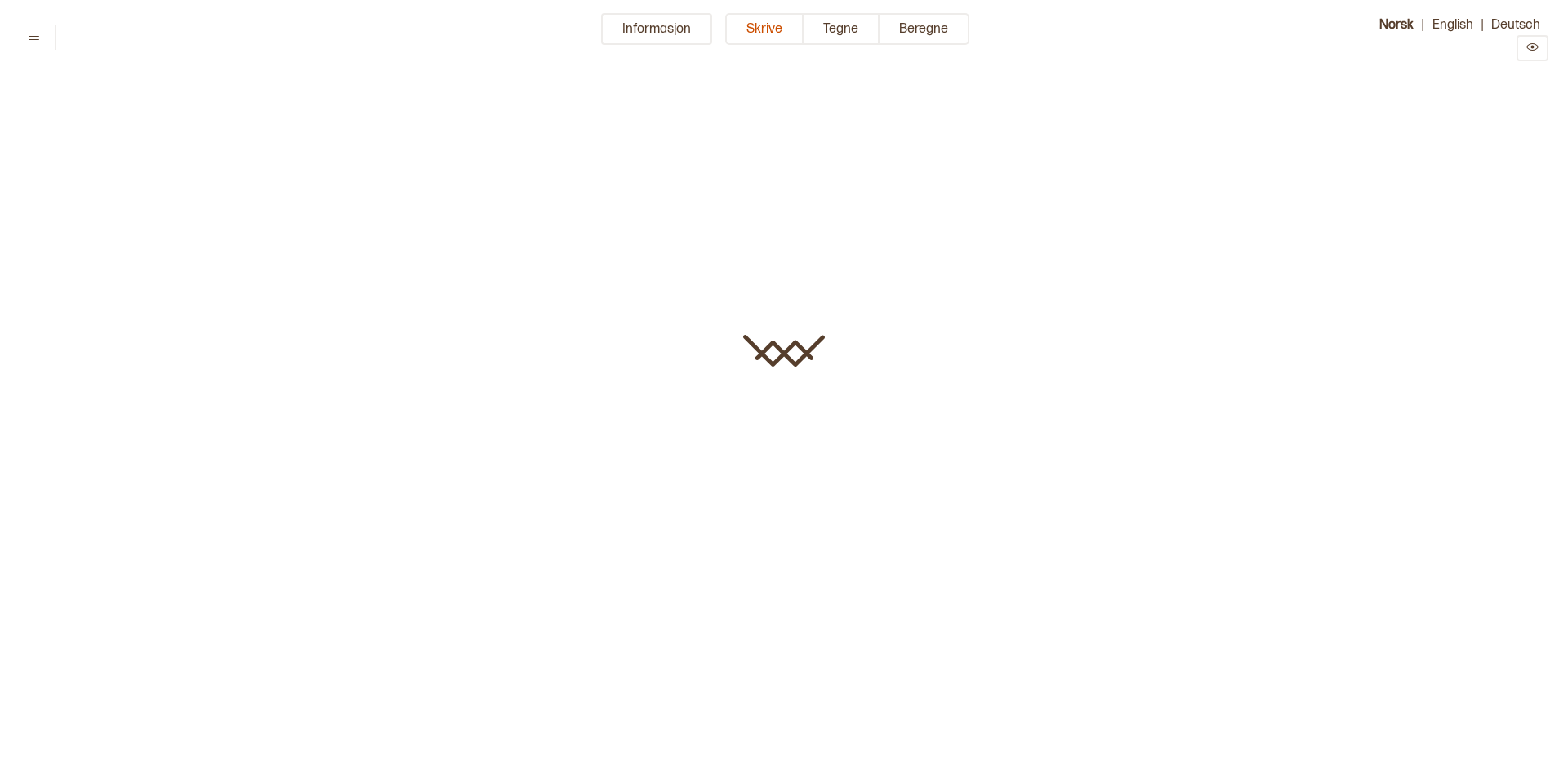
type input "********"
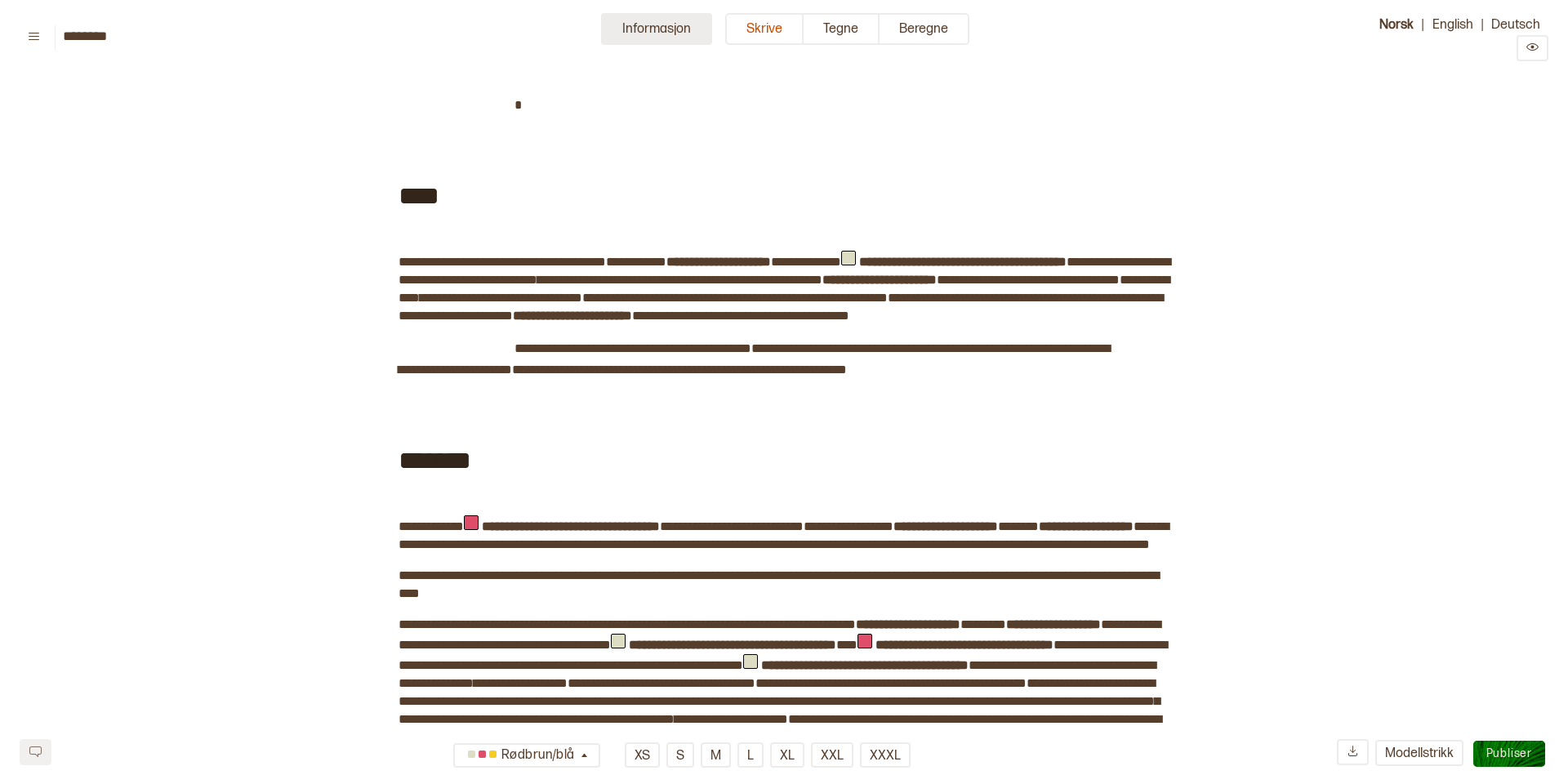
click at [657, 33] on button "Informasjon" at bounding box center [656, 29] width 111 height 32
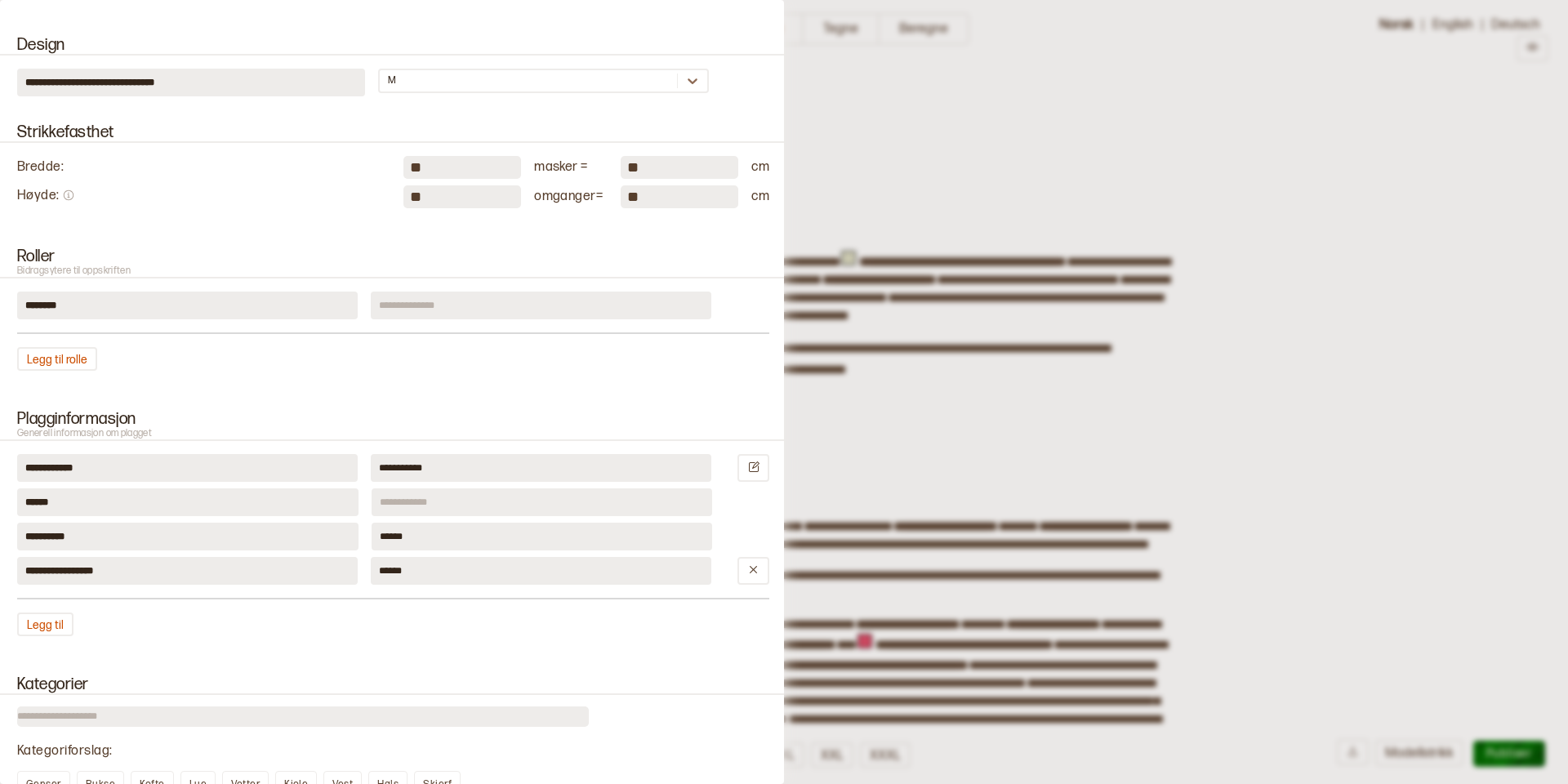
scroll to position [761, 0]
click at [427, 310] on input at bounding box center [541, 303] width 341 height 28
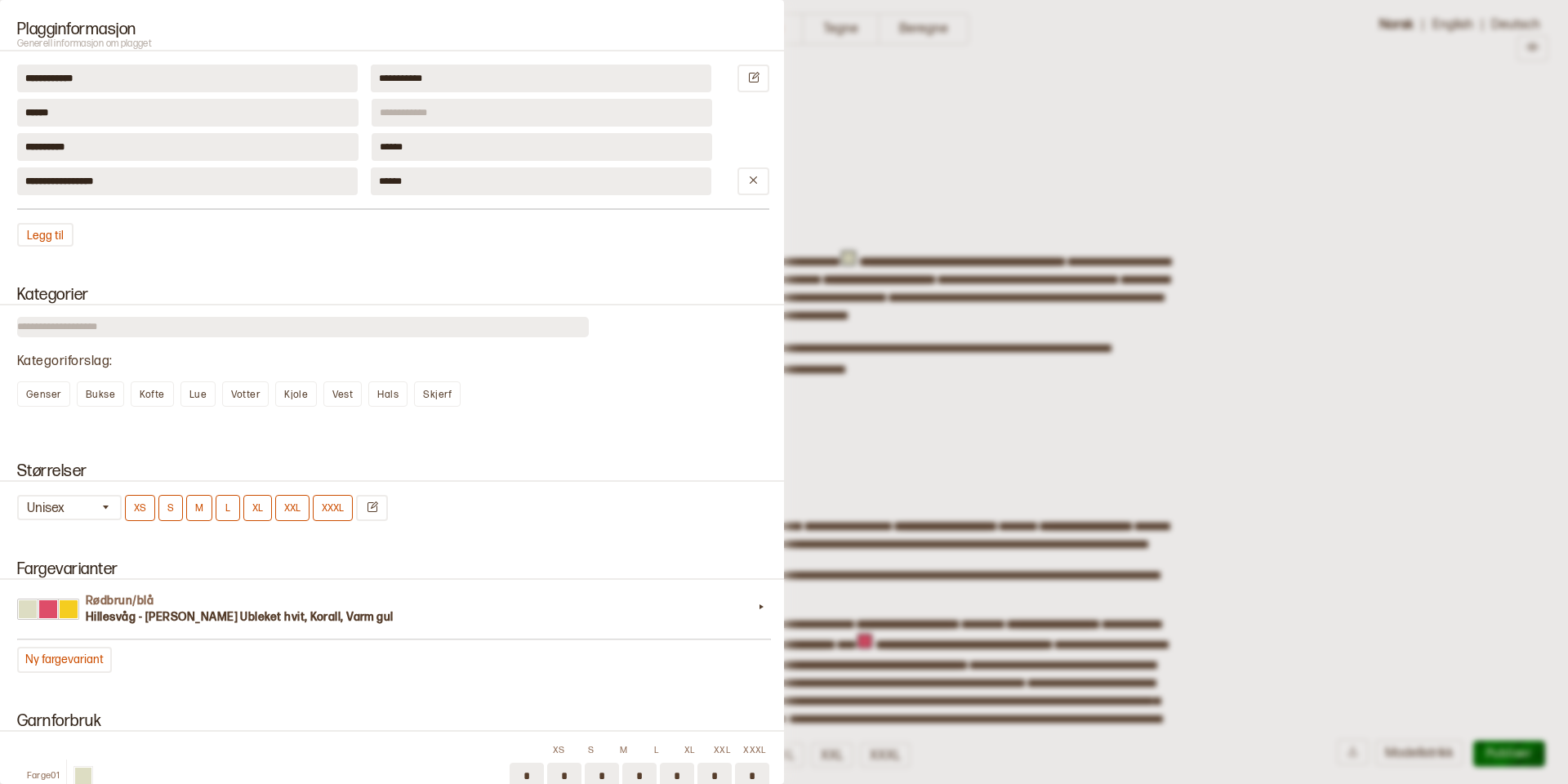
scroll to position [1153, 0]
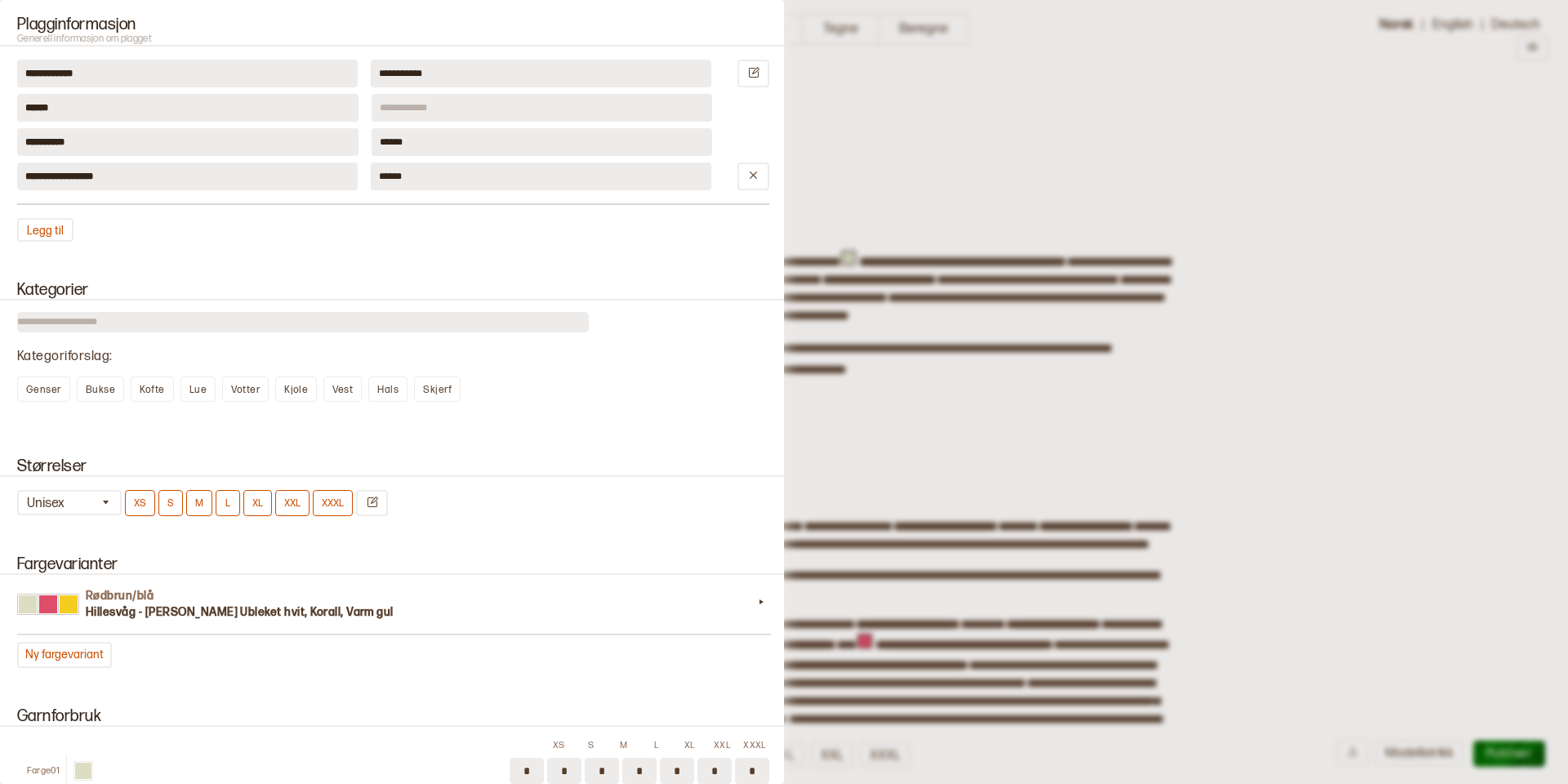
type input "**********"
click at [431, 108] on input at bounding box center [542, 108] width 342 height 28
type input "********"
click at [696, 179] on input "******" at bounding box center [541, 176] width 341 height 28
click at [755, 178] on icon at bounding box center [753, 174] width 7 height 7
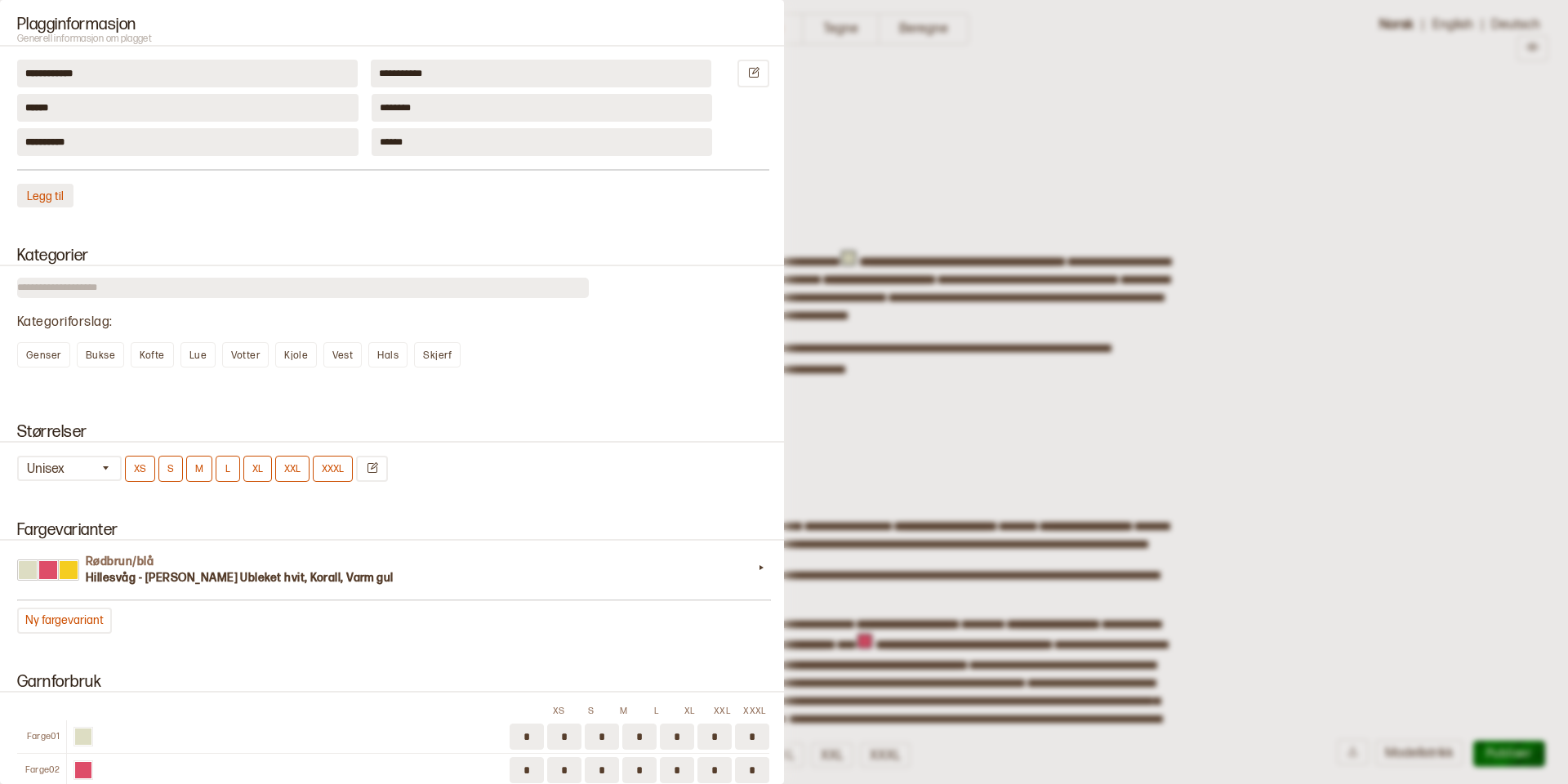
click at [51, 196] on button "Legg til" at bounding box center [45, 195] width 57 height 24
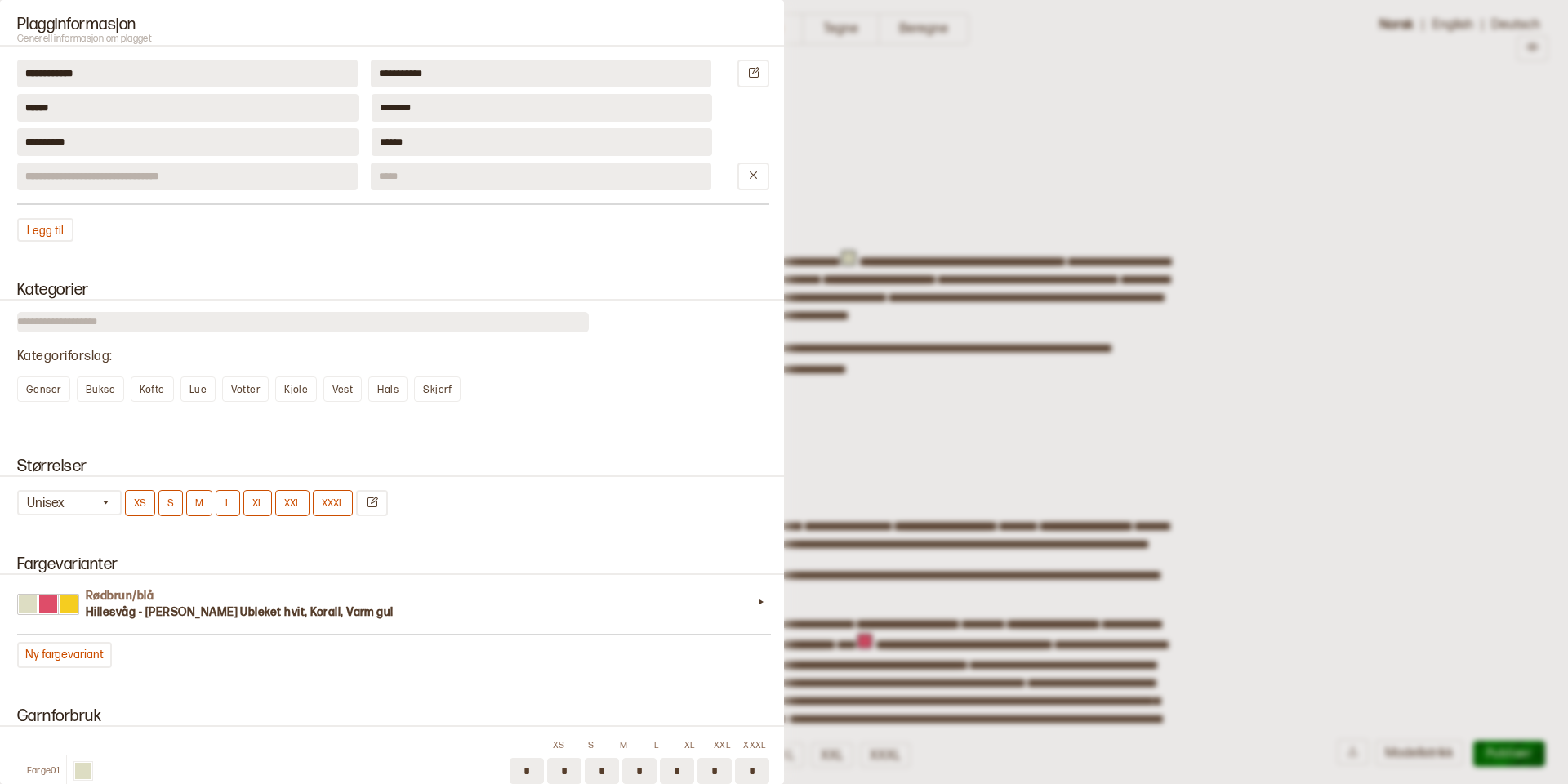
click at [54, 183] on input at bounding box center [187, 176] width 341 height 28
type input "**********"
click at [397, 185] on input at bounding box center [541, 176] width 341 height 28
type input "*****"
click at [43, 390] on span "Genser" at bounding box center [43, 390] width 35 height 12
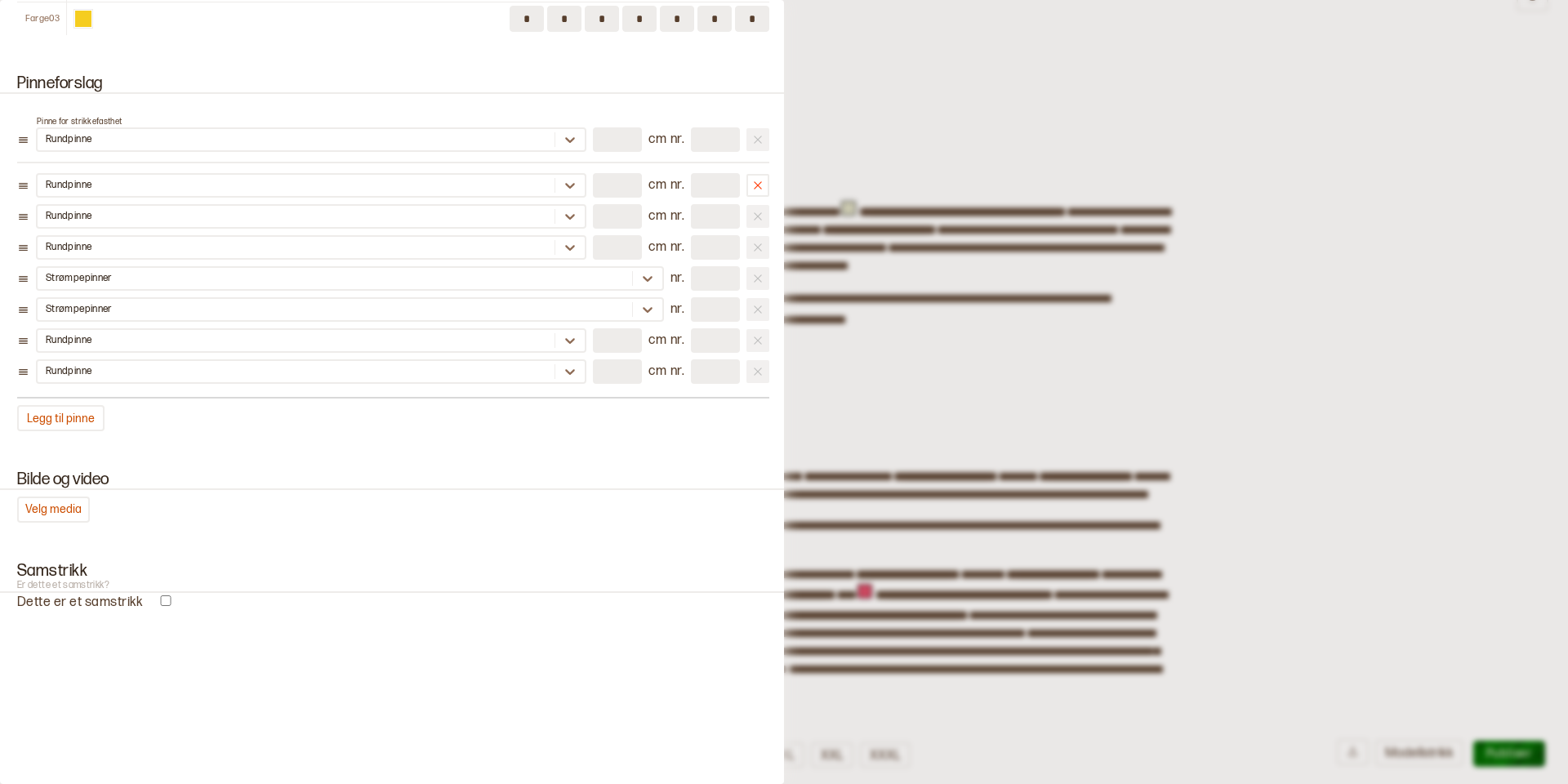
scroll to position [57, 0]
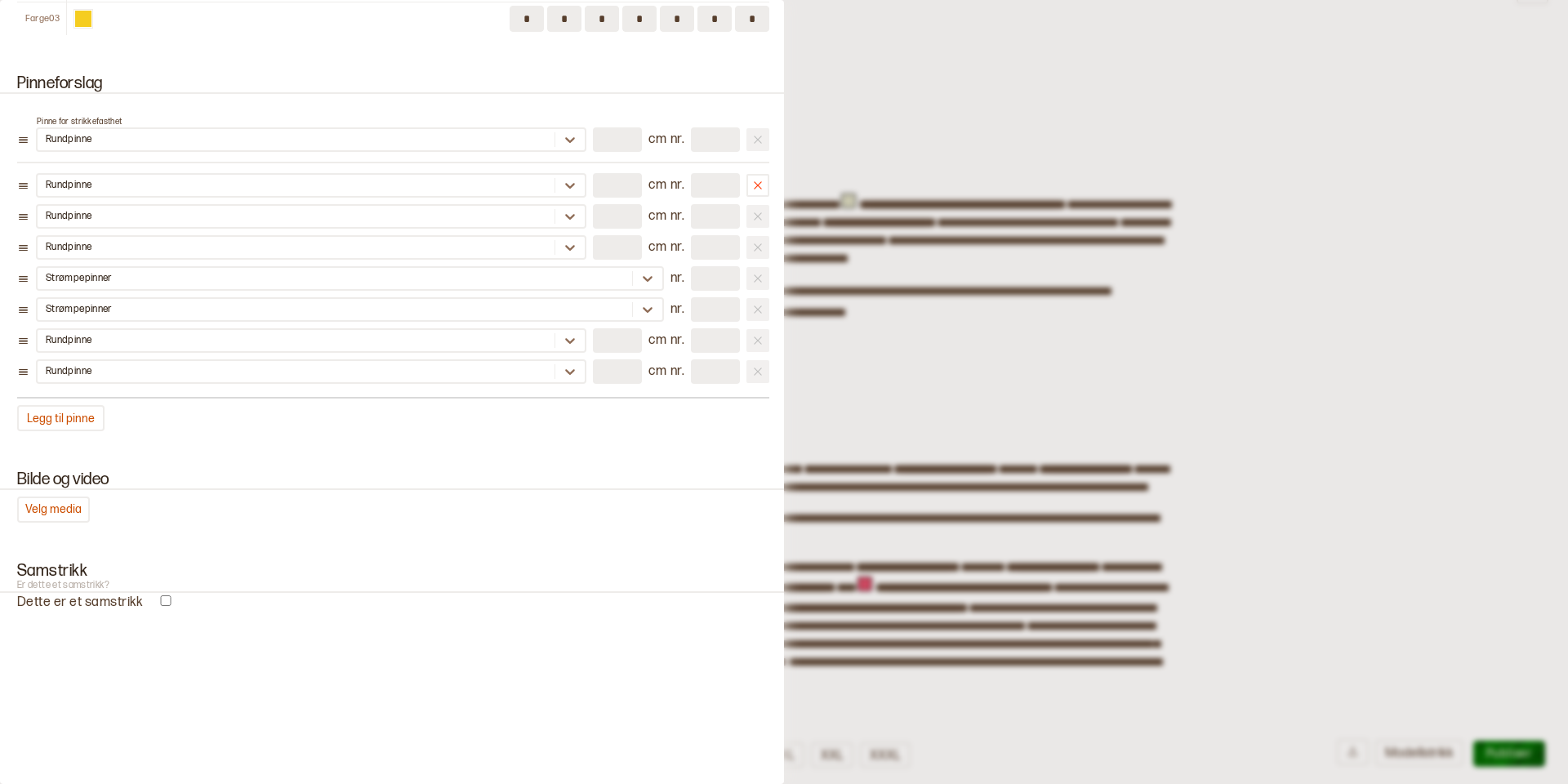
click at [1341, 340] on div at bounding box center [784, 392] width 1568 height 784
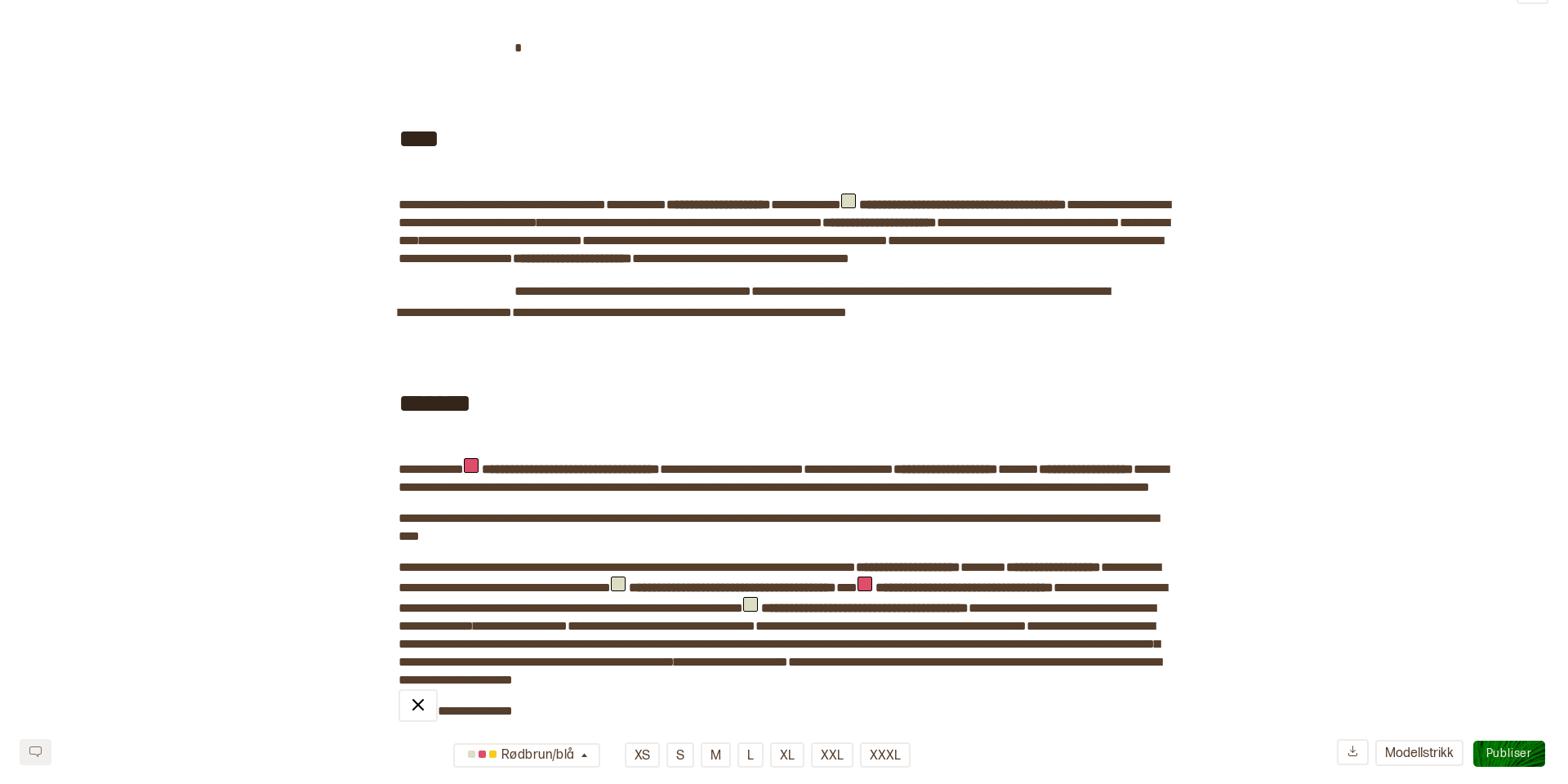
click at [1502, 749] on span "Publiser" at bounding box center [1509, 753] width 46 height 14
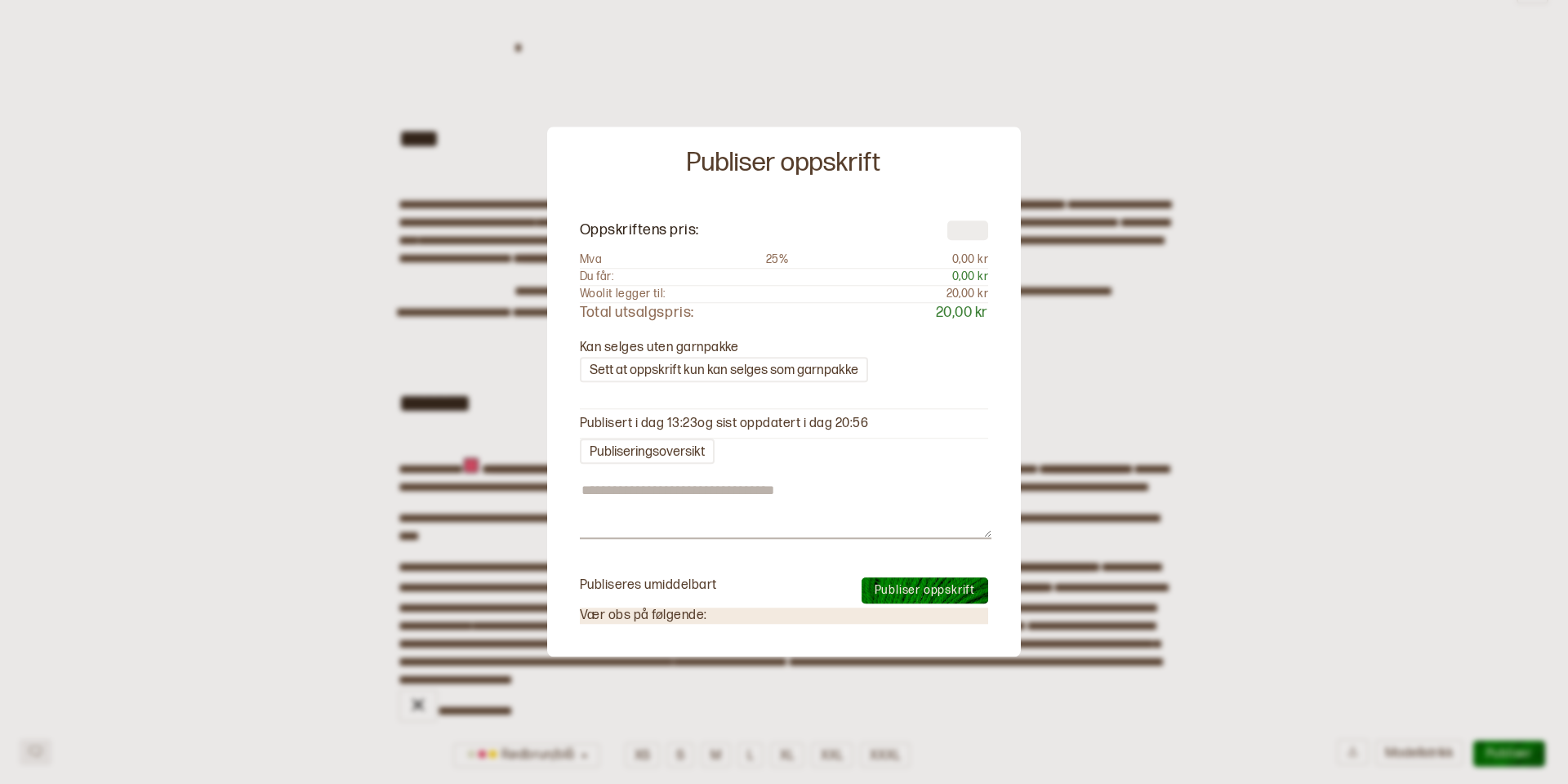
click at [970, 227] on input "number" at bounding box center [968, 230] width 41 height 20
type textarea "*"
type input "*"
type textarea "*"
type input "**"
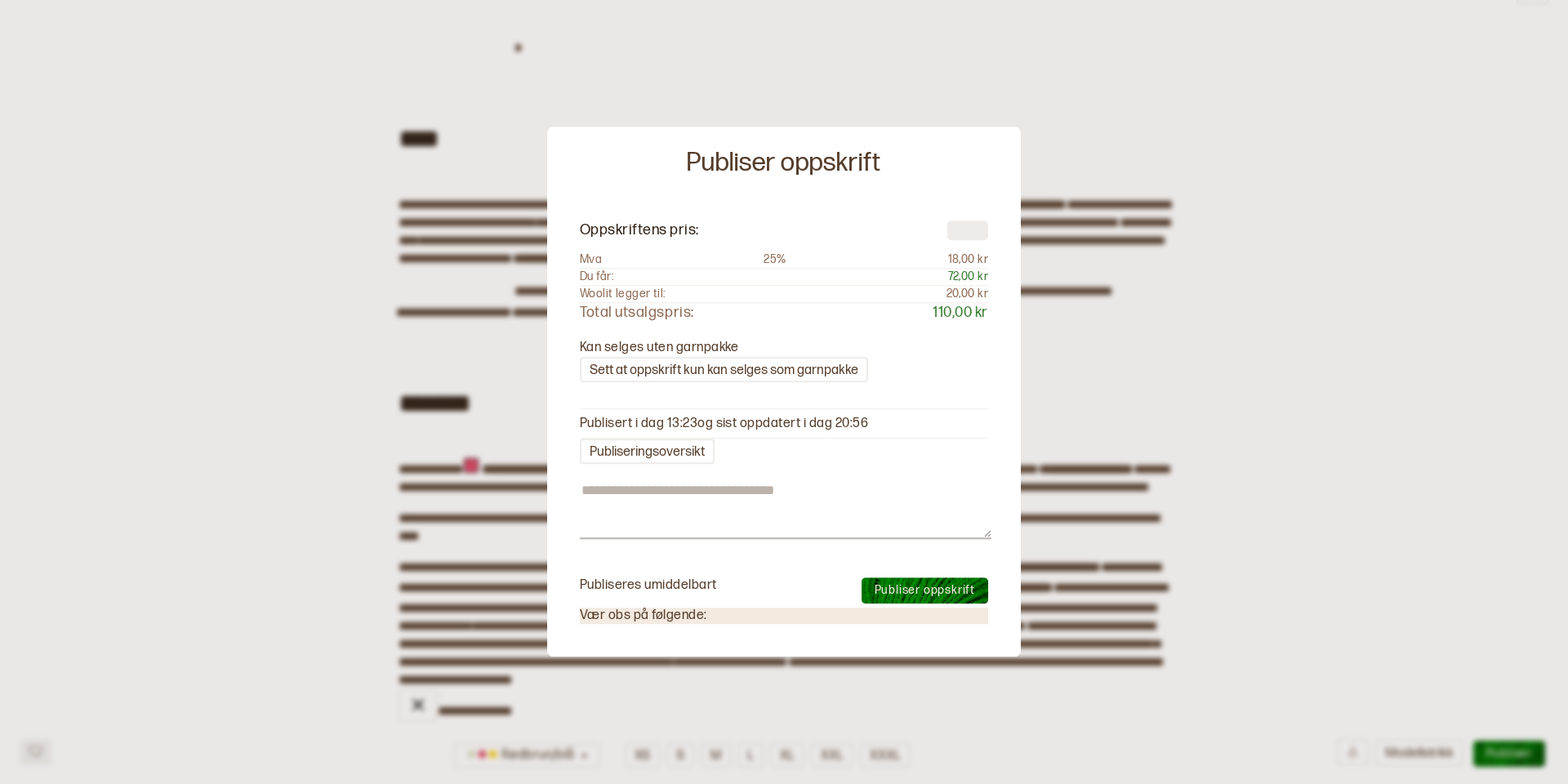
click at [930, 586] on span "Publiser oppskrift" at bounding box center [925, 590] width 101 height 14
type textarea "*"
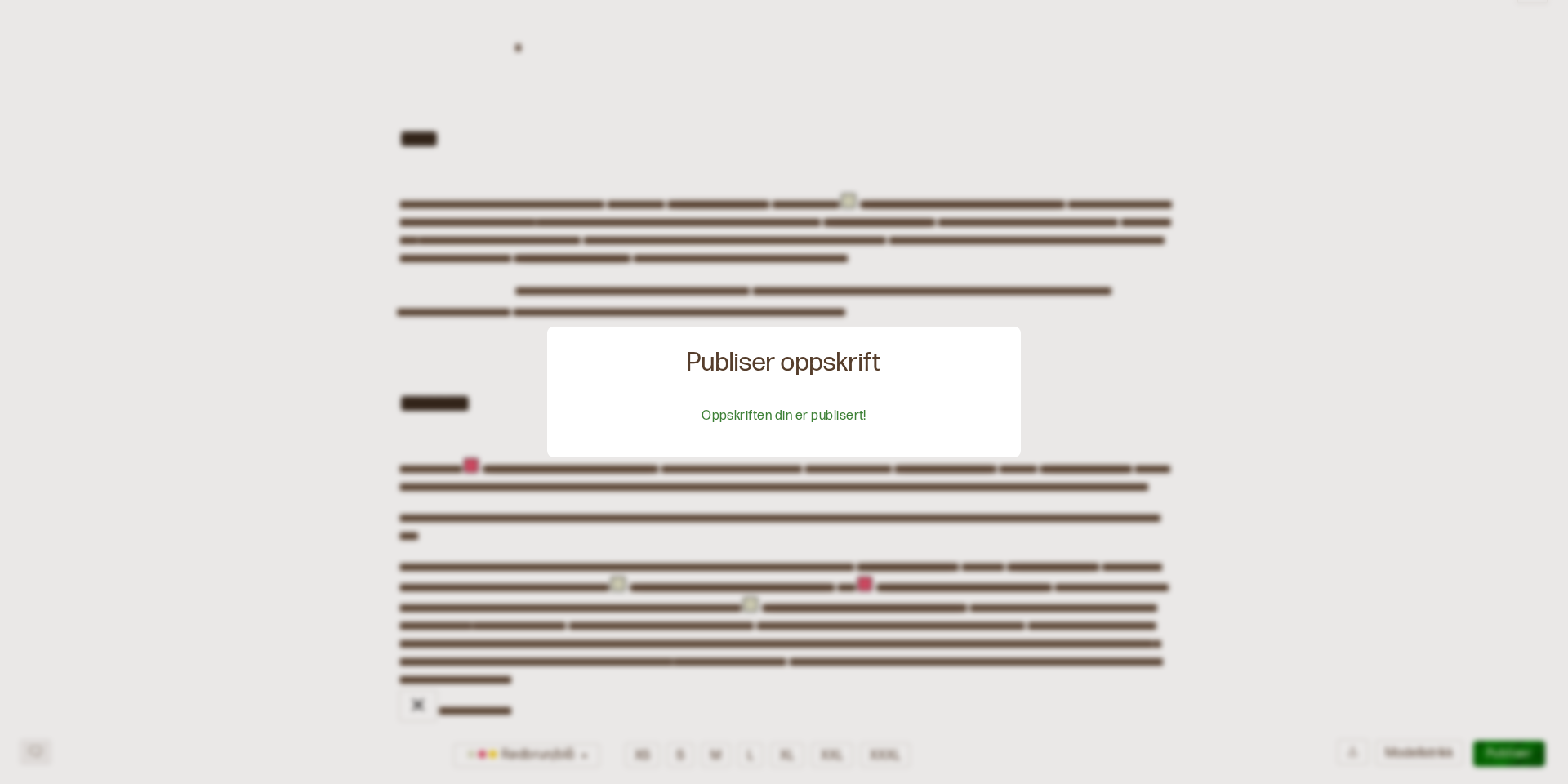
click at [1293, 352] on div at bounding box center [784, 392] width 1568 height 784
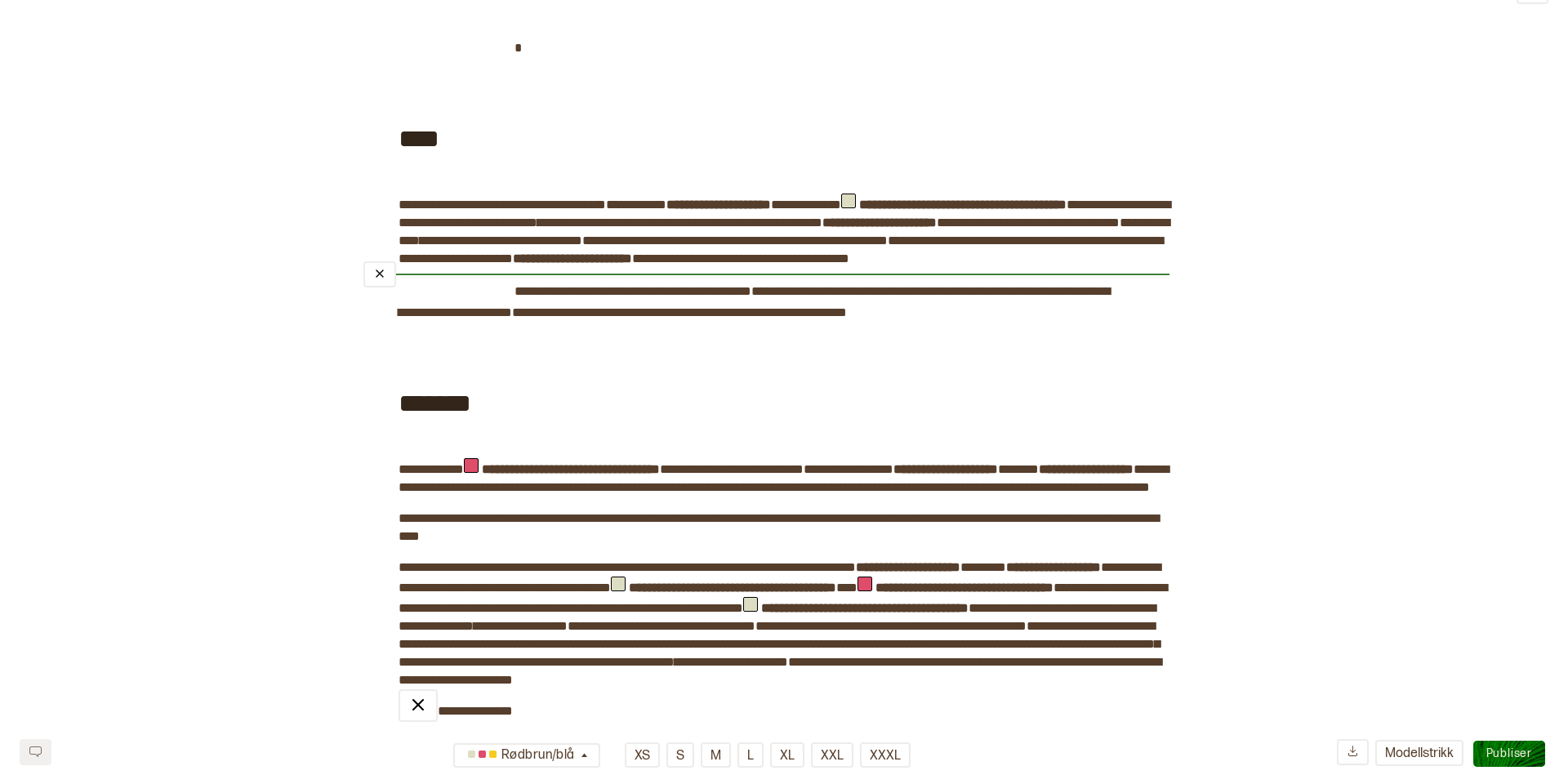
scroll to position [0, 0]
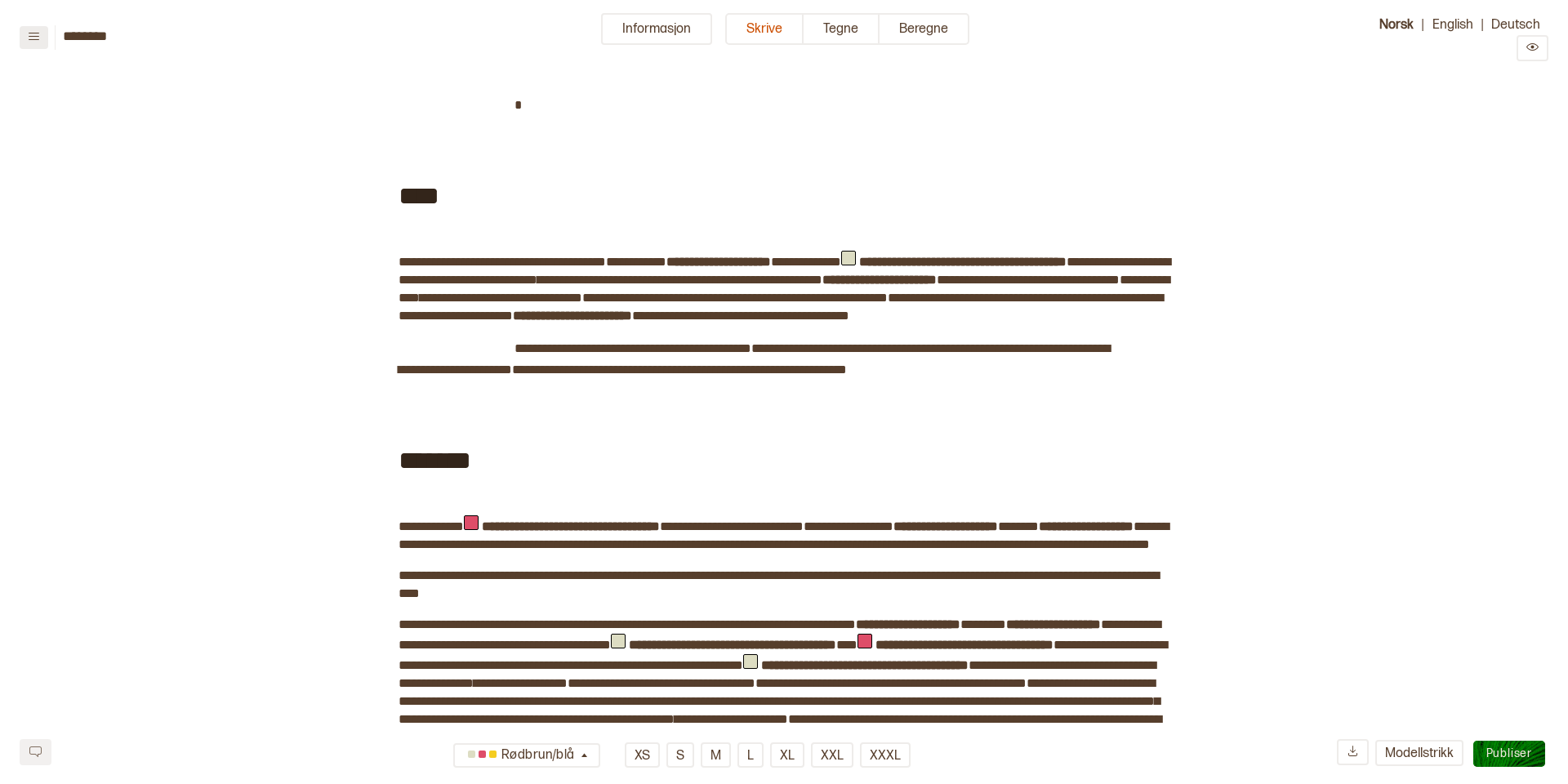
click at [34, 34] on icon at bounding box center [34, 36] width 12 height 12
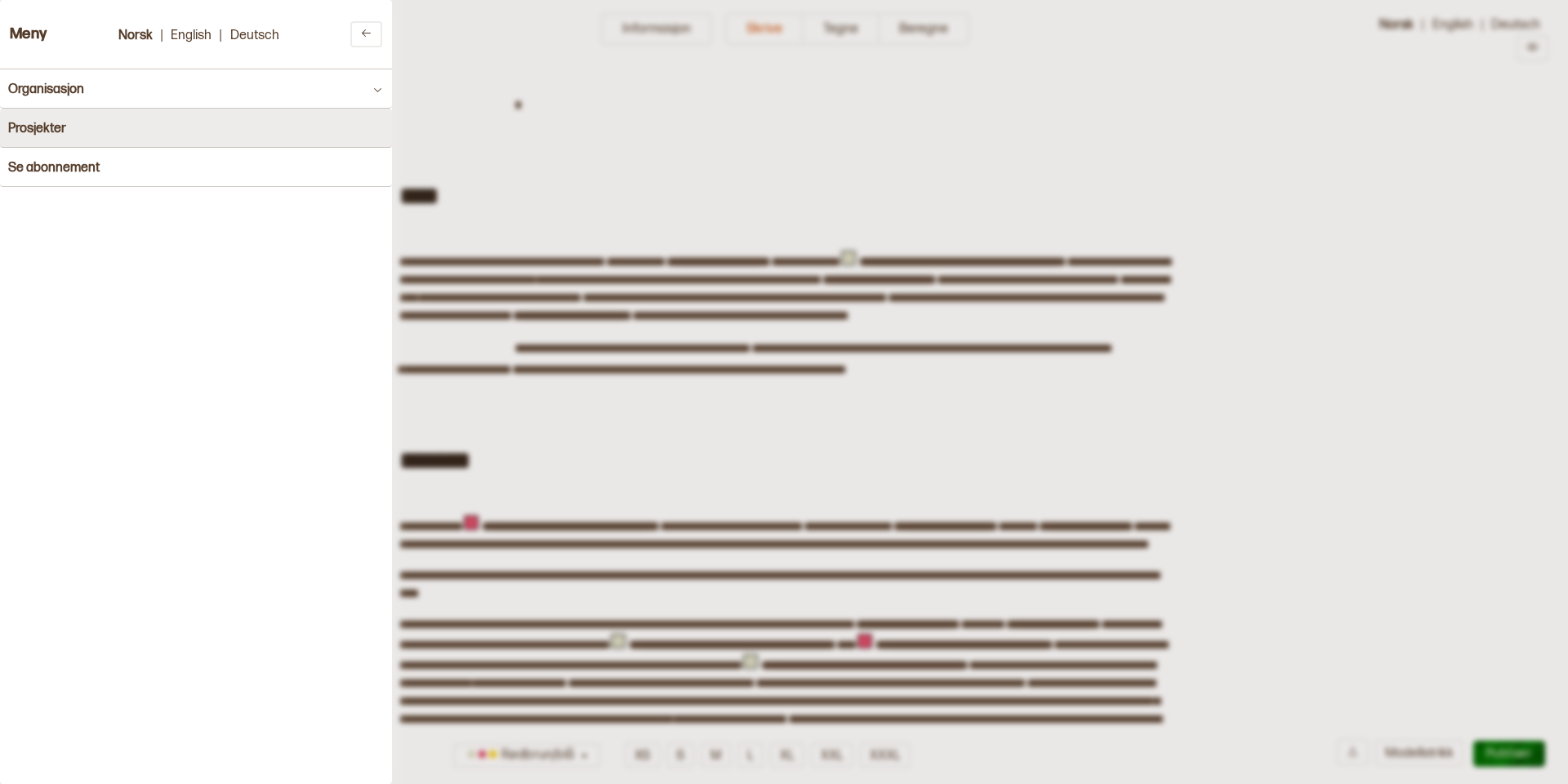
click at [56, 133] on h4 "Prosjekter" at bounding box center [37, 129] width 58 height 16
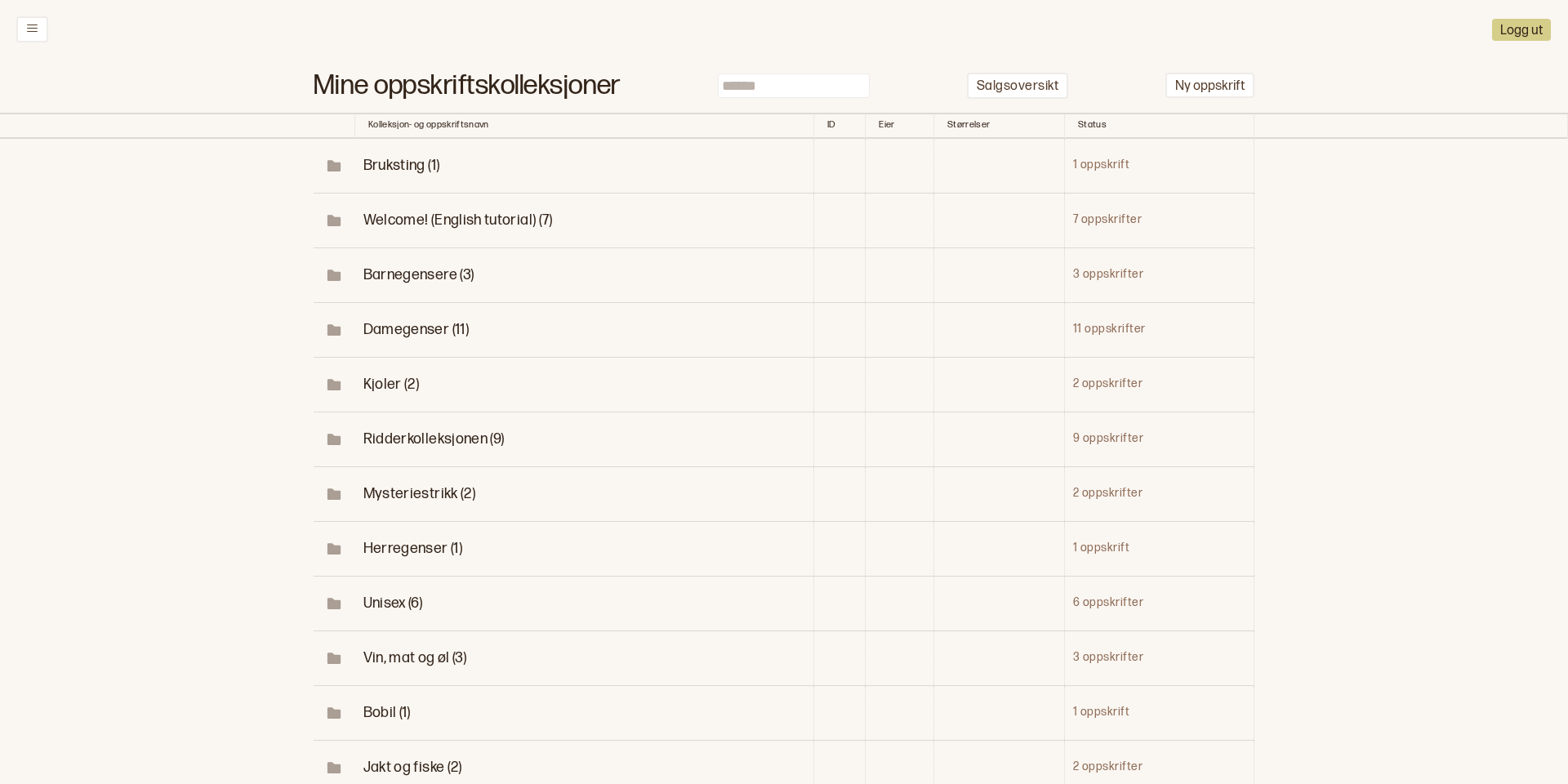
click at [387, 601] on span "Unisex (6)" at bounding box center [394, 603] width 60 height 17
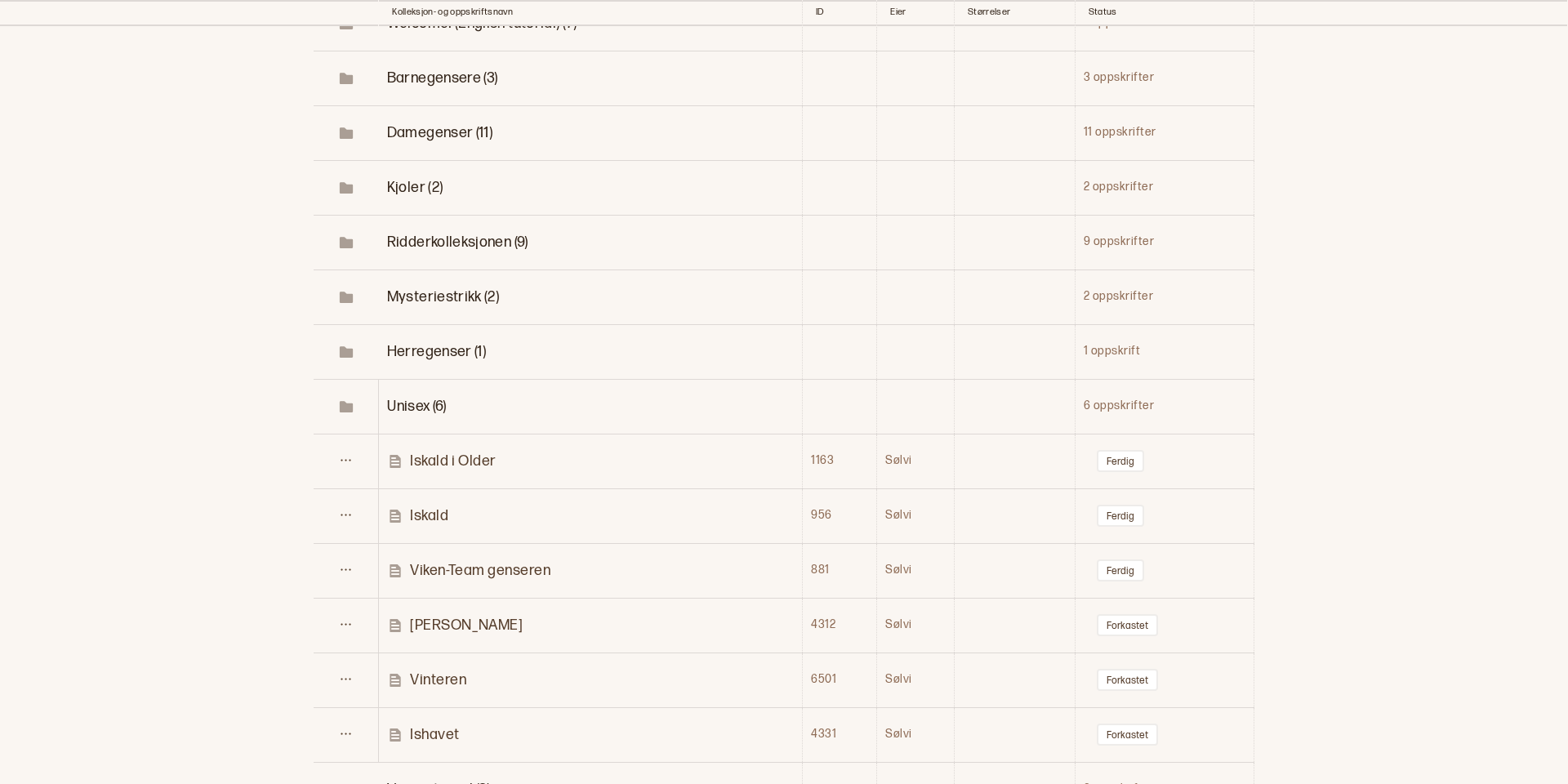
scroll to position [219, 0]
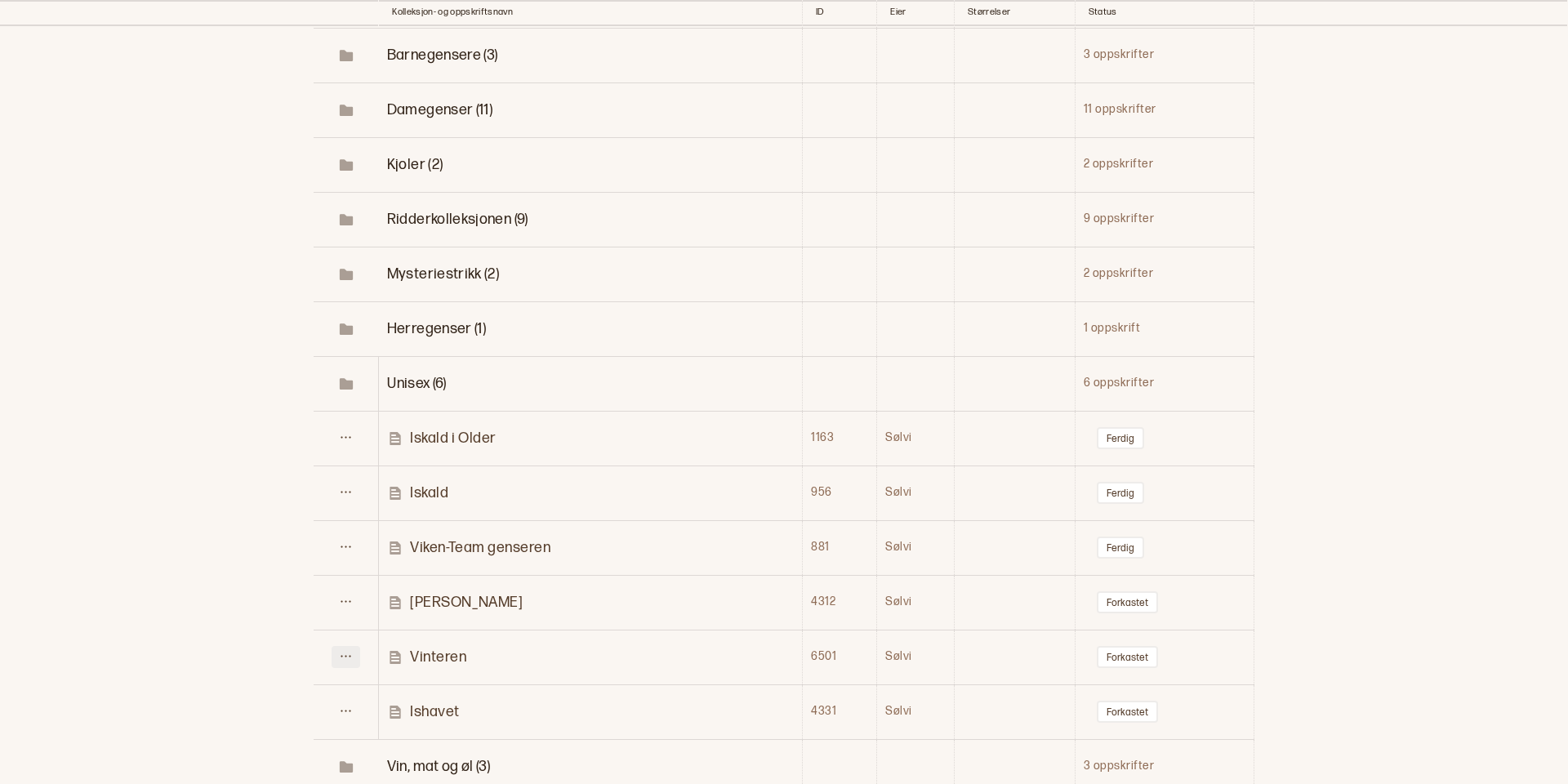
click at [346, 655] on icon at bounding box center [346, 656] width 10 height 2
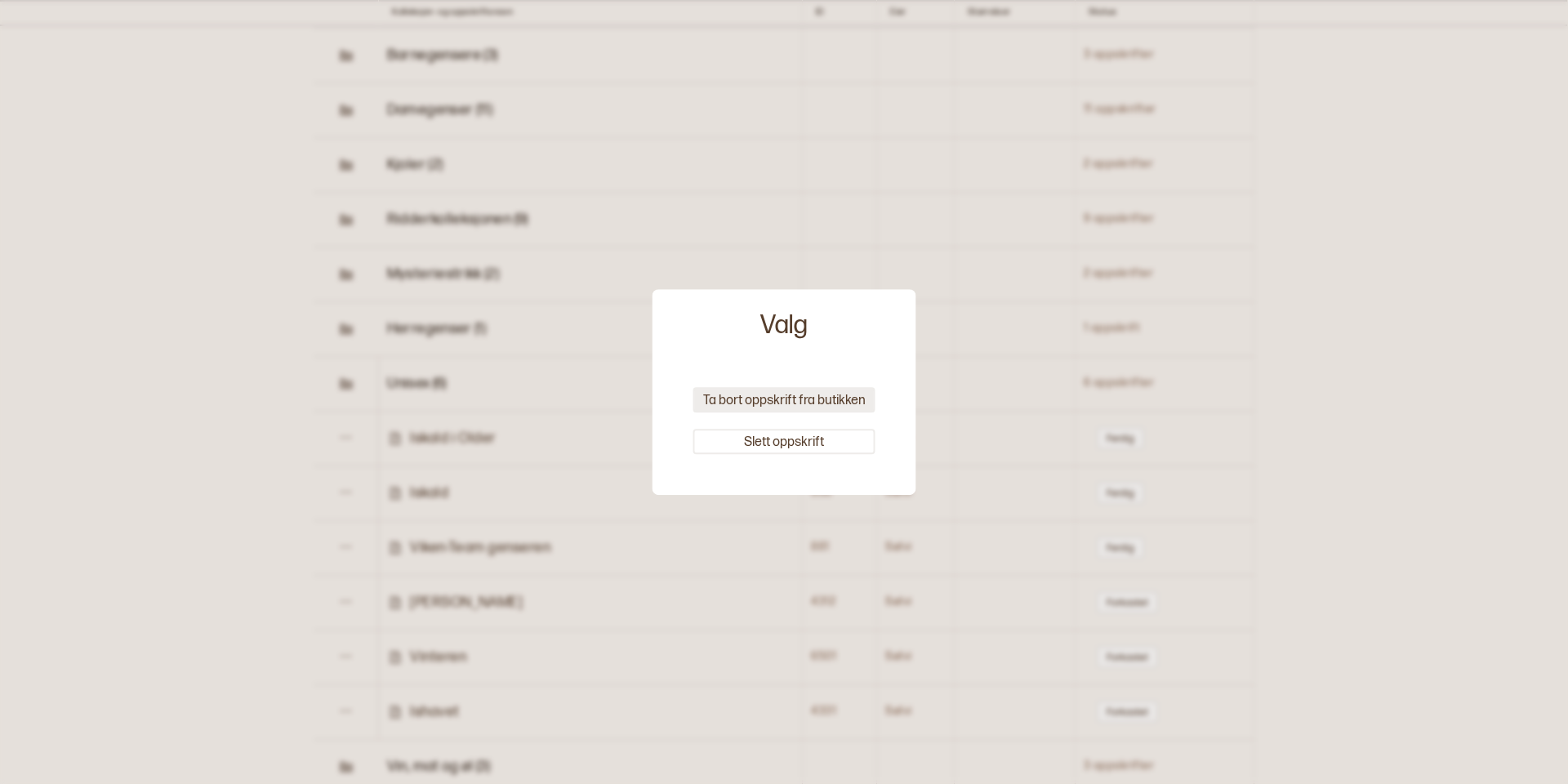
click at [789, 400] on button "Ta bort oppskrift fra butikken" at bounding box center [784, 398] width 182 height 25
